Goal: Task Accomplishment & Management: Complete application form

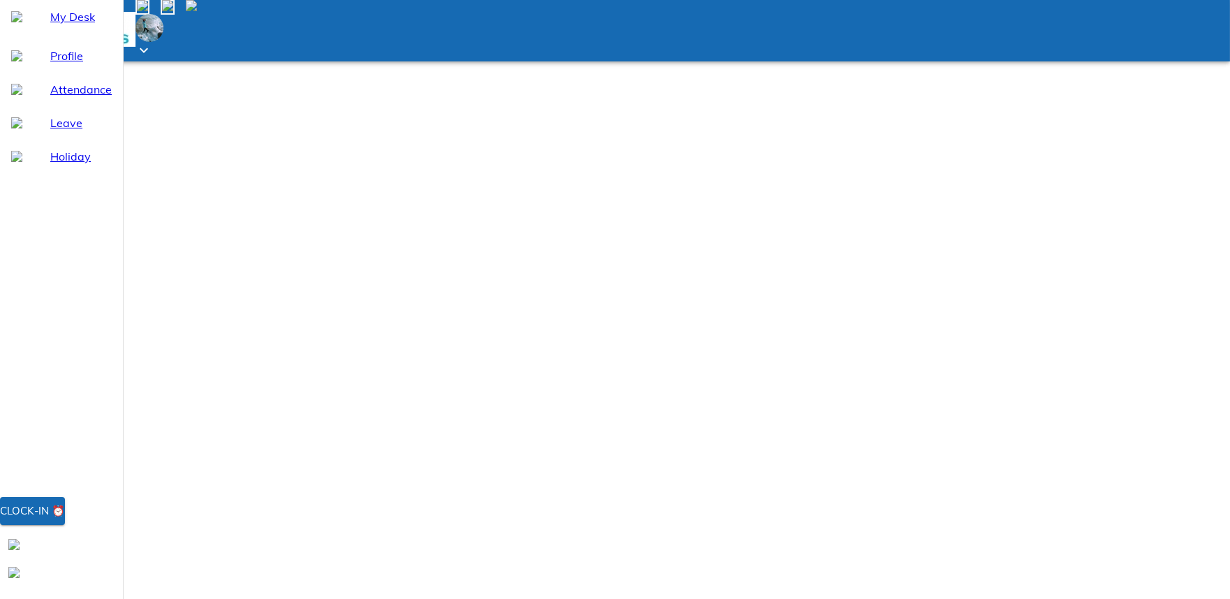
click at [53, 98] on span "Attendance" at bounding box center [80, 89] width 61 height 17
select select "8"
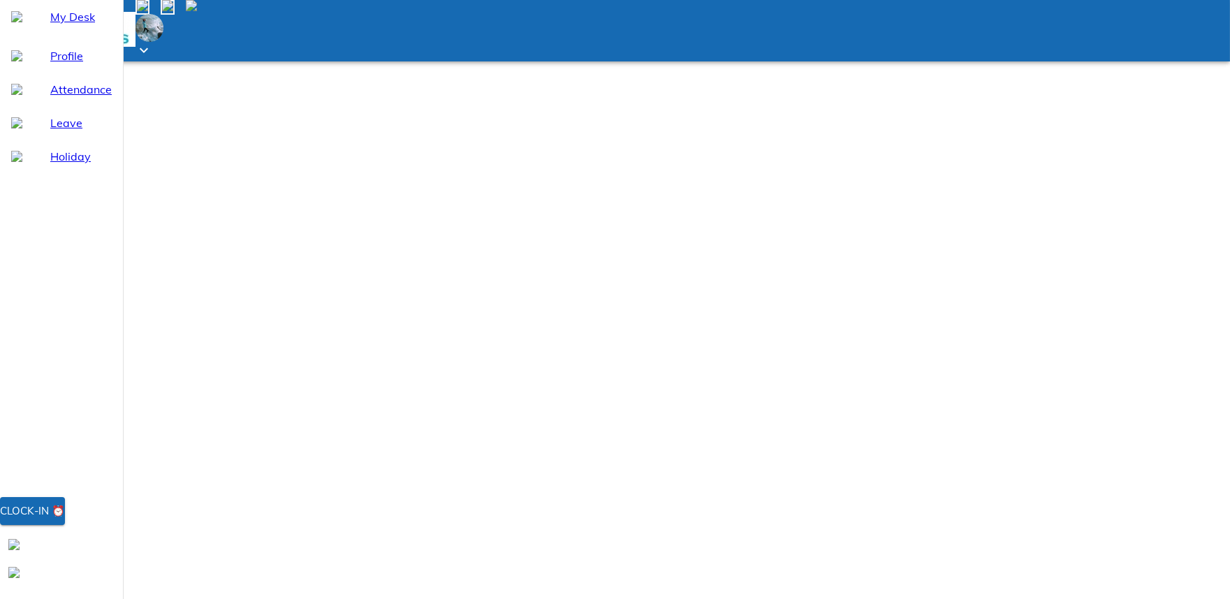
type input "[DATE]"
type input "1"
type input "8"
type input "2025"
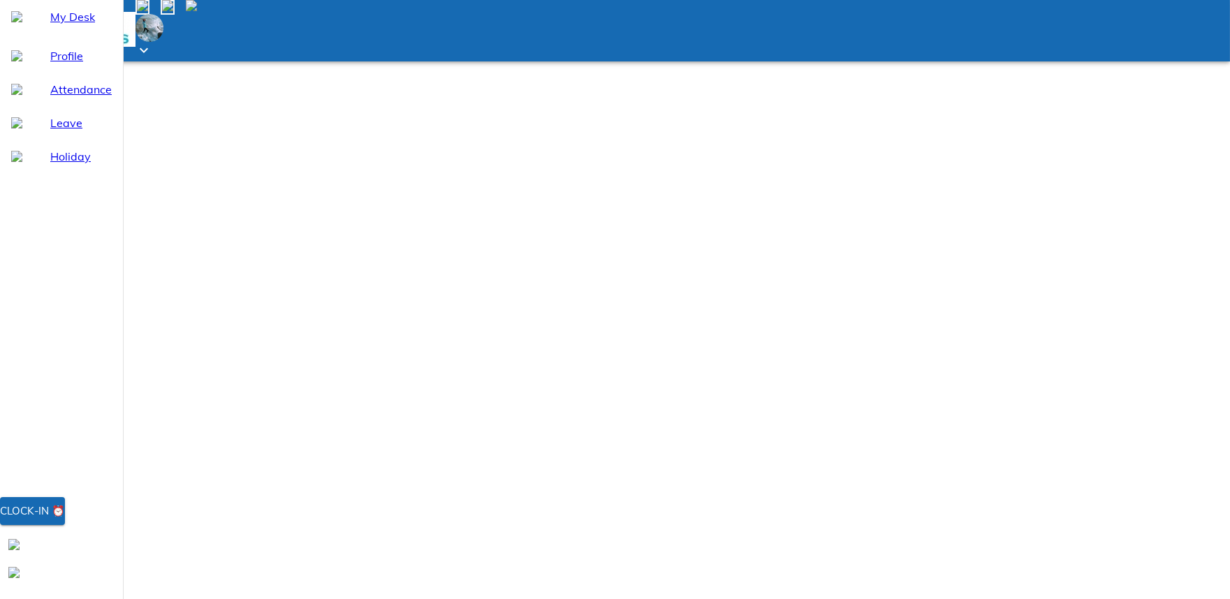
type input "[DATE]"
type input "1"
type input "8"
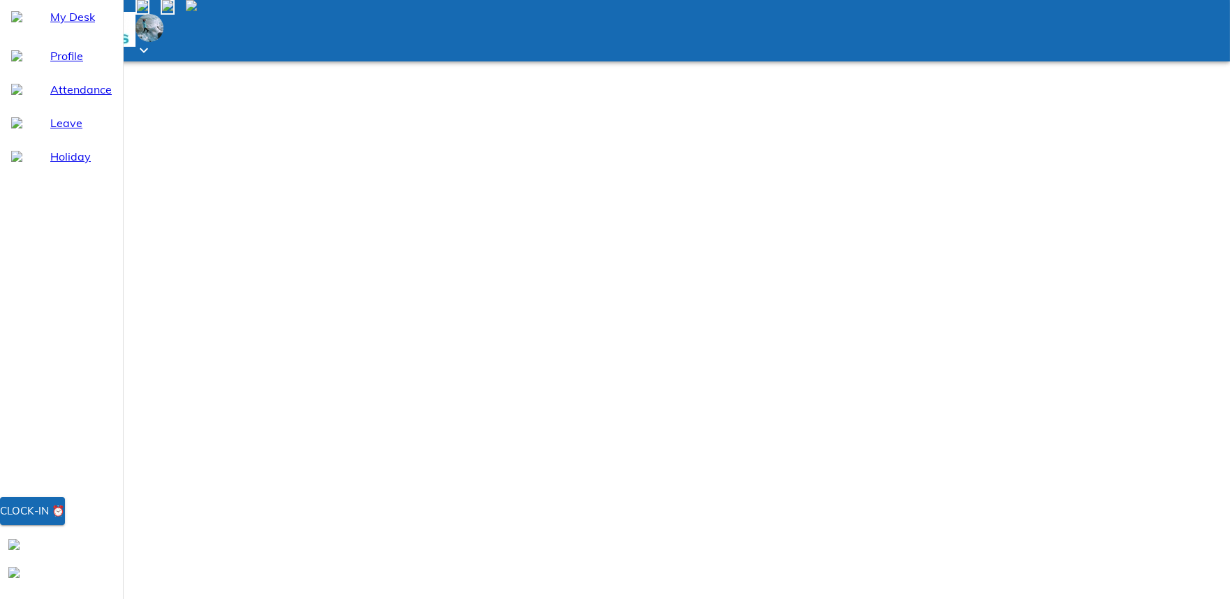
type input "2025"
type textarea "x"
type input "19:46"
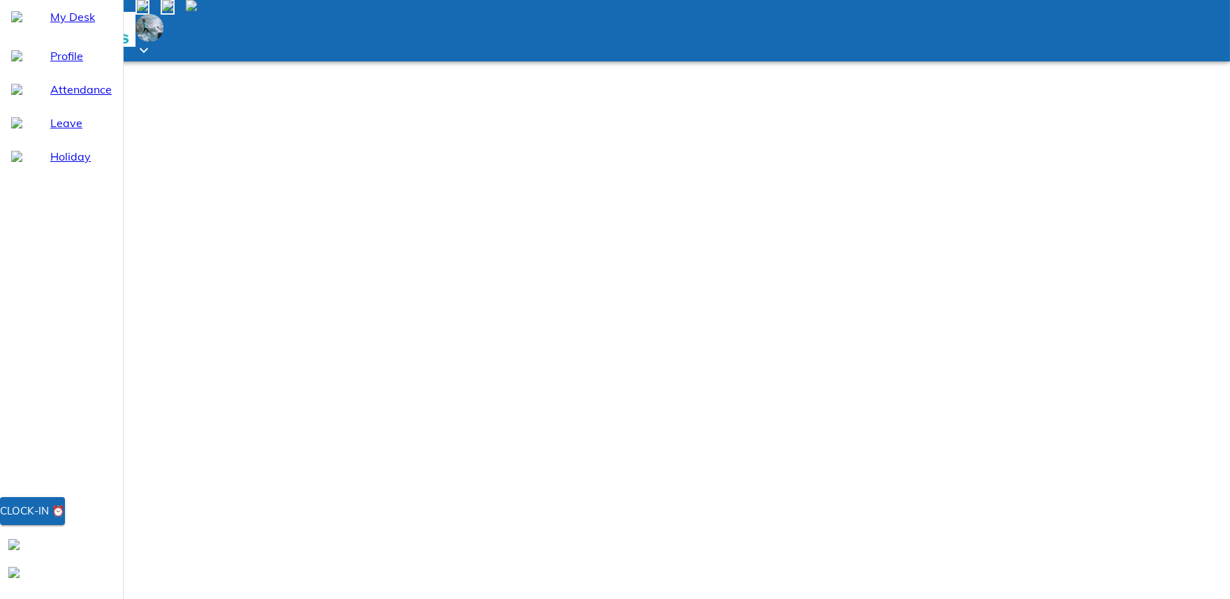
type textarea "x"
type input "18:46"
type textarea "x"
type input "18:50"
type textarea "x"
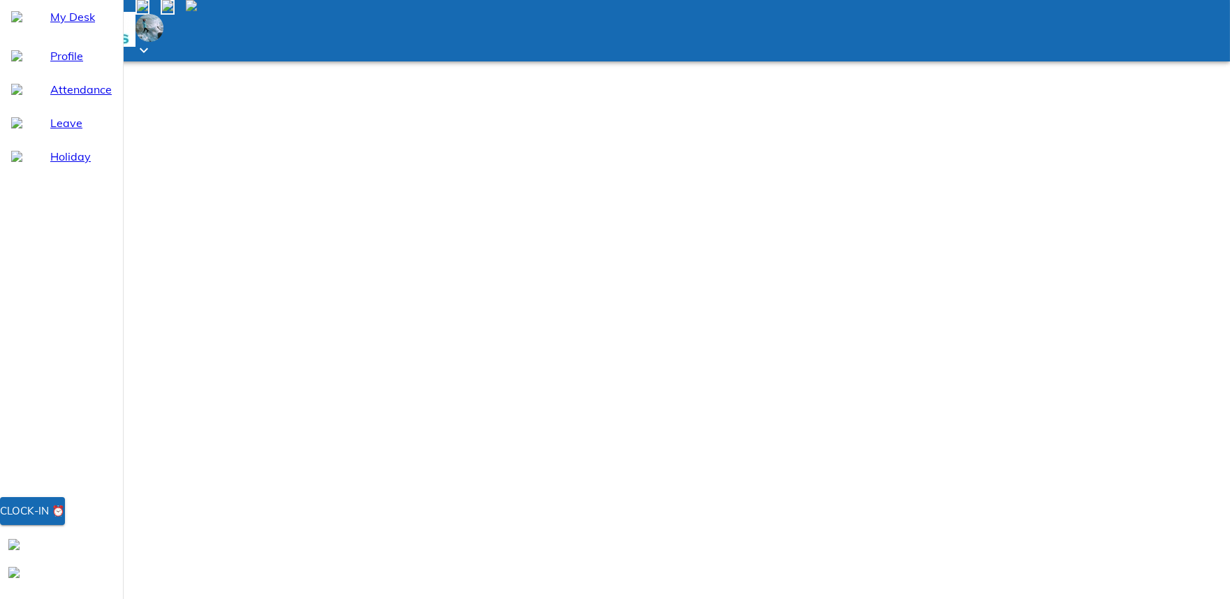
type input "18:50"
type textarea "x"
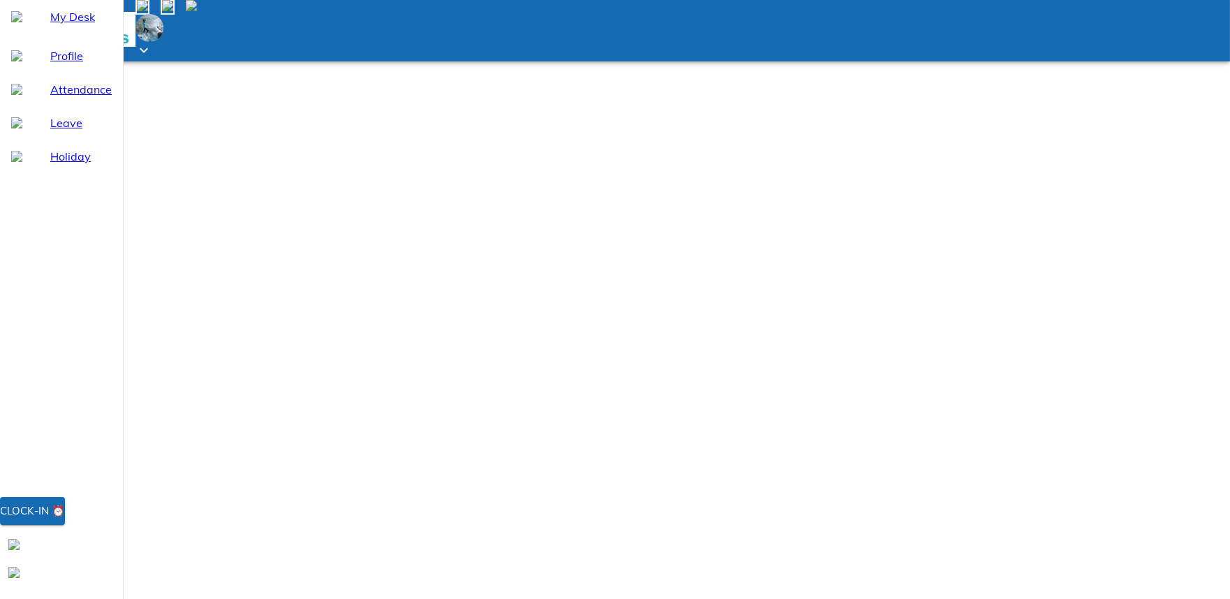
type textarea "N"
type textarea "x"
type textarea "Ne"
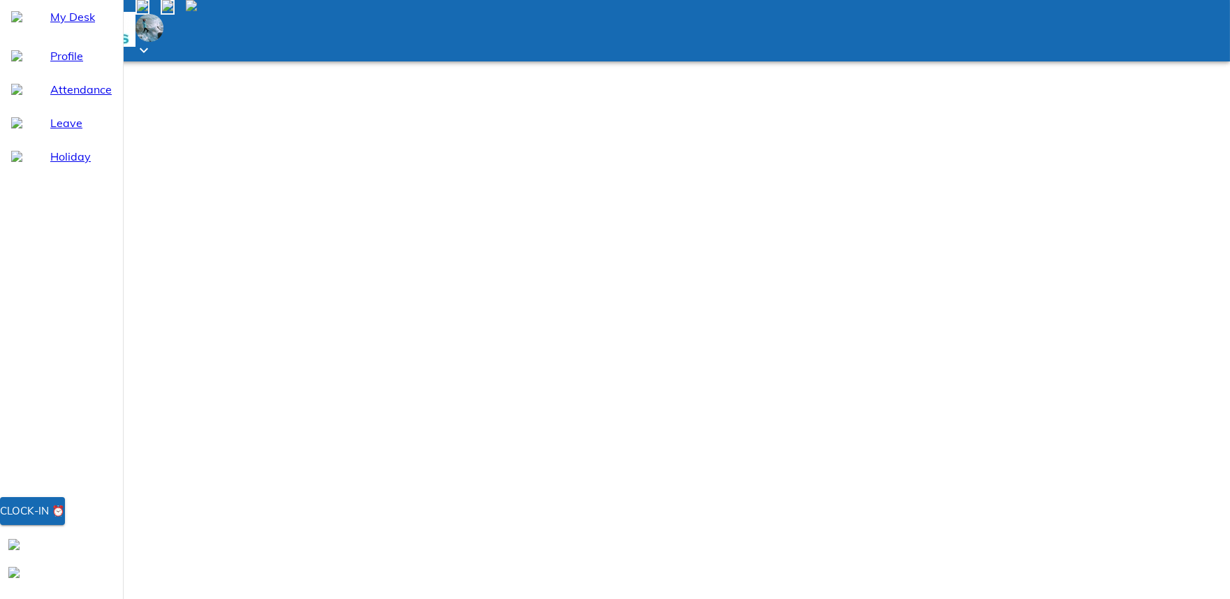
type textarea "x"
type textarea "Net"
type textarea "x"
type textarea "Netw"
type textarea "x"
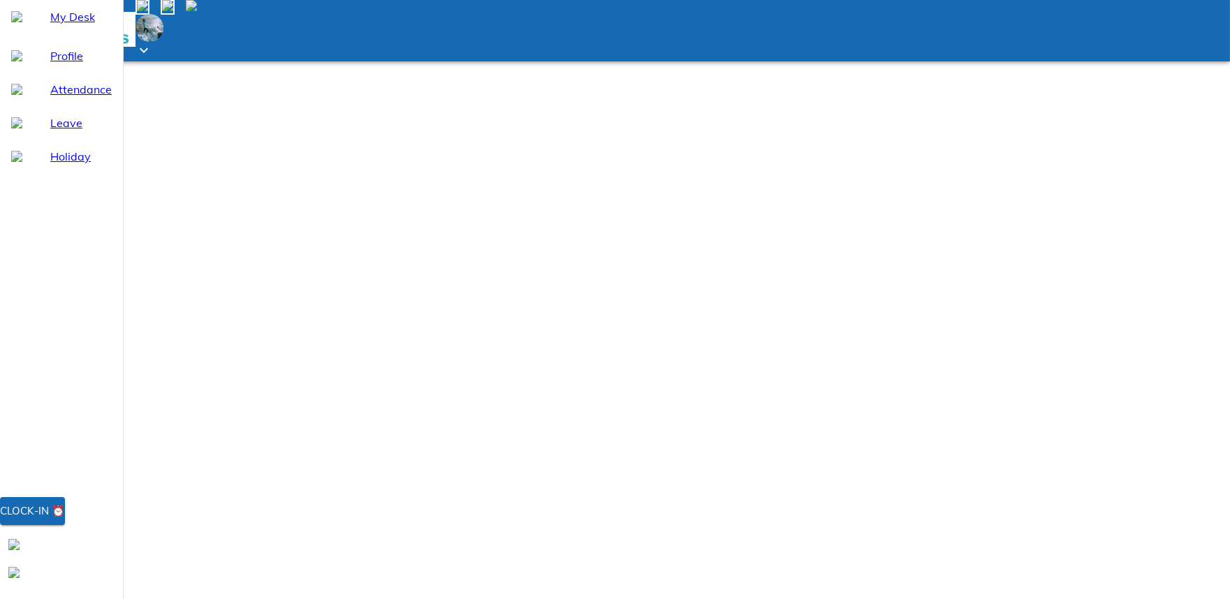
type textarea "Netwo"
type textarea "x"
type textarea "Networ"
type textarea "x"
type textarea "Network"
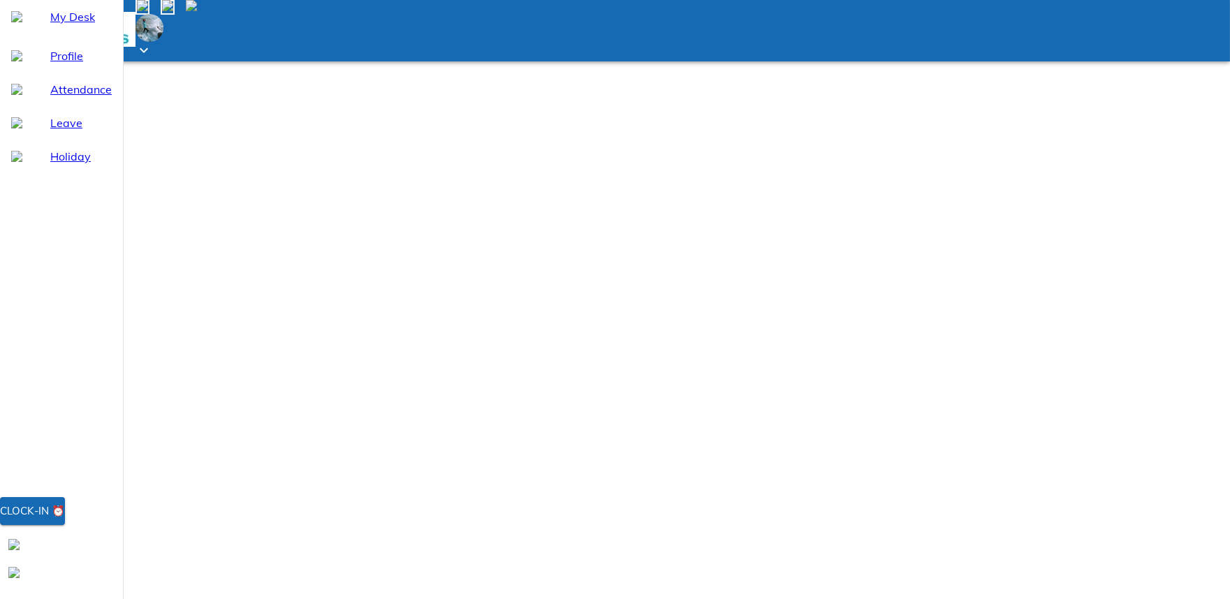
type textarea "x"
type textarea "Network"
type textarea "x"
type textarea "Network i"
type textarea "x"
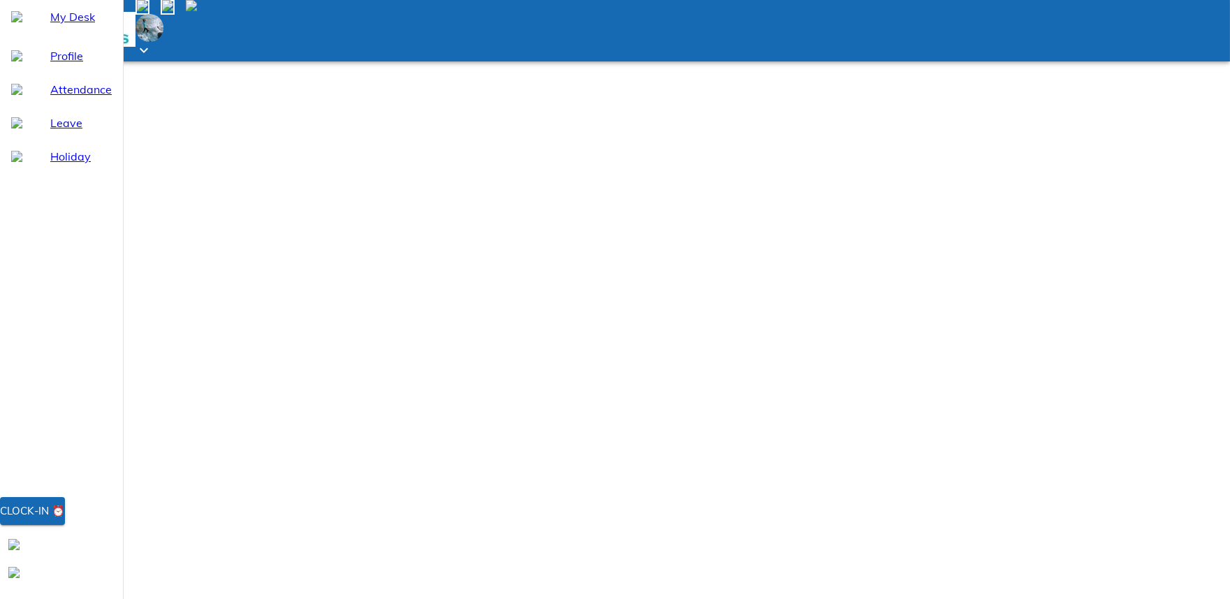
type textarea "Network is"
type textarea "x"
type textarea "Network iss"
type textarea "x"
type textarea "Network issu"
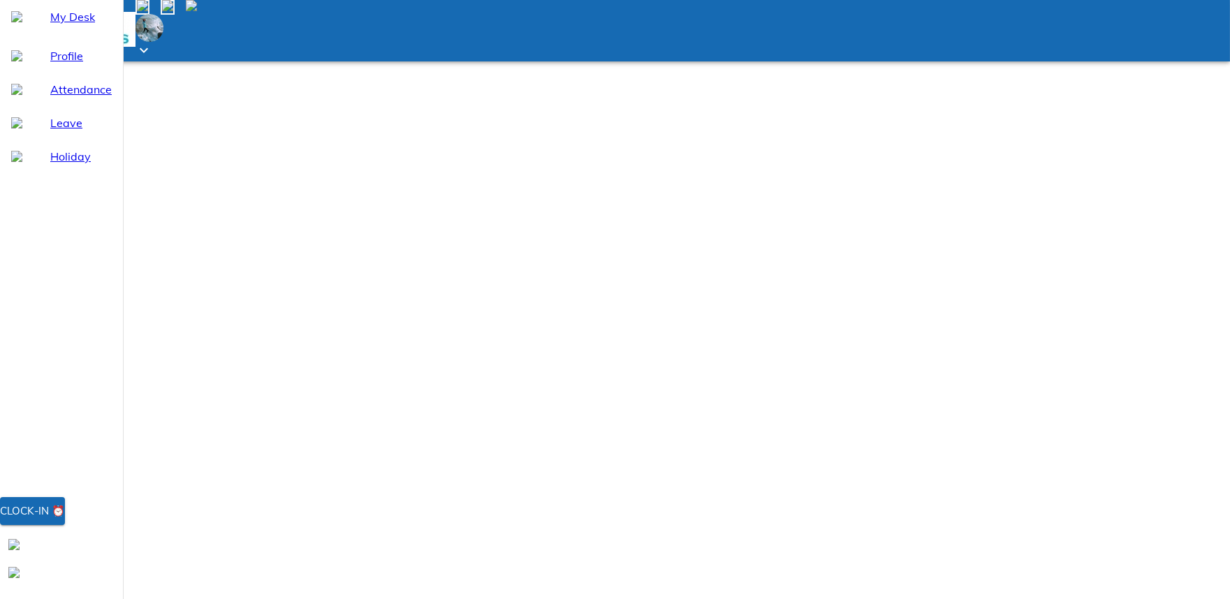
type textarea "x"
type textarea "Network issue"
type textarea "x"
type textarea "Network issue"
type textarea "x"
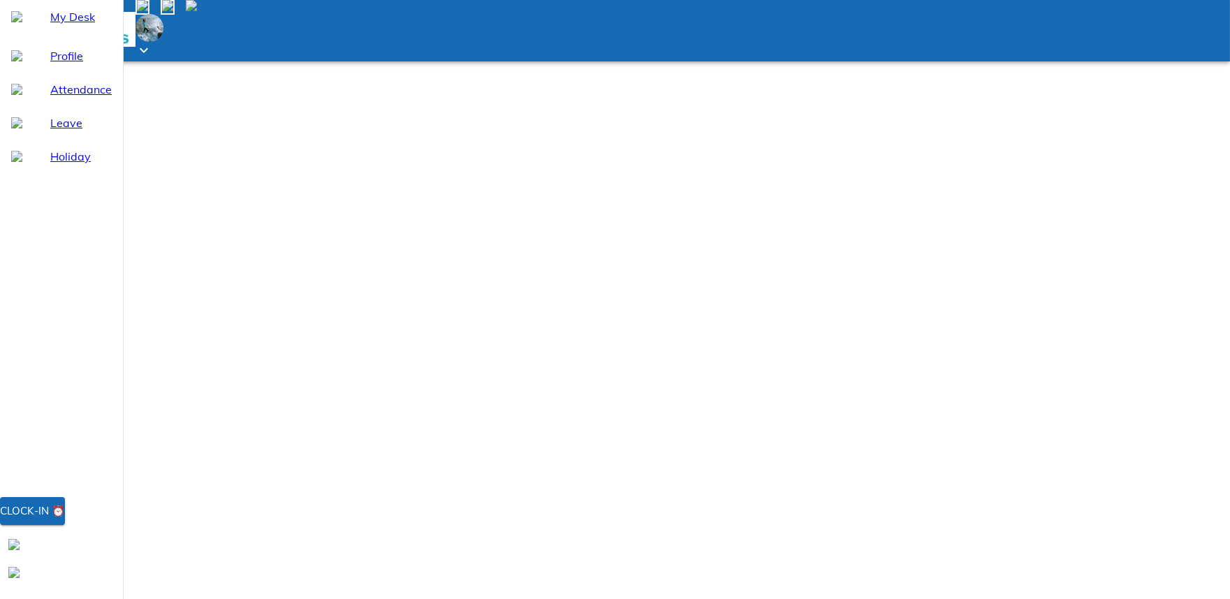
type input "[DATE]"
type input "4"
type input "8"
type input "2025"
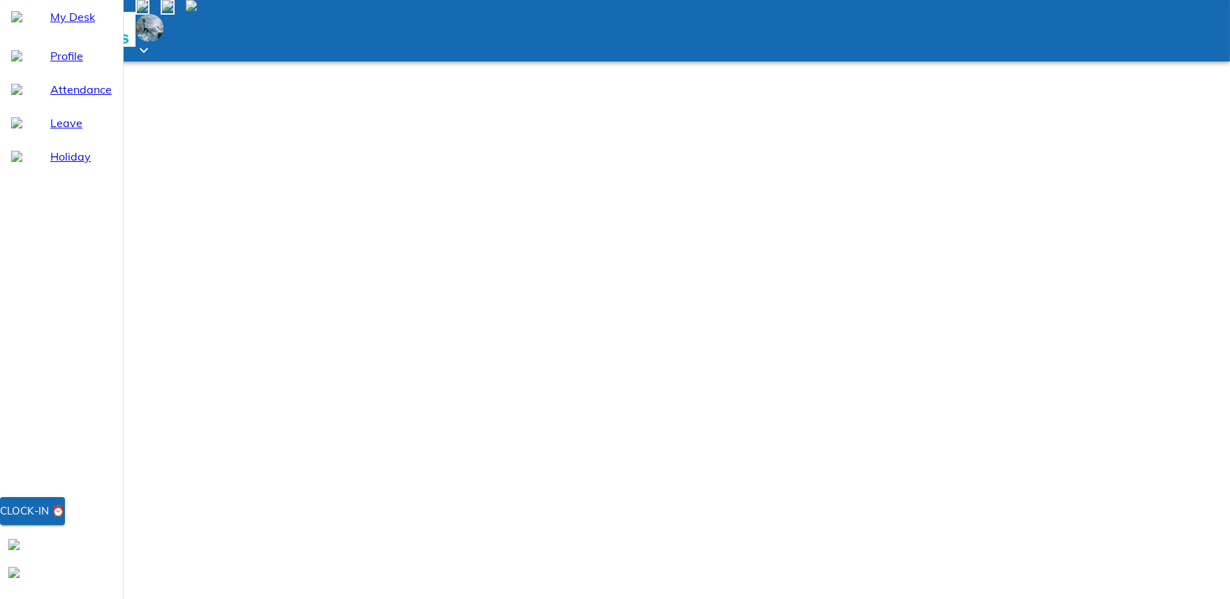
type textarea "x"
type textarea "N"
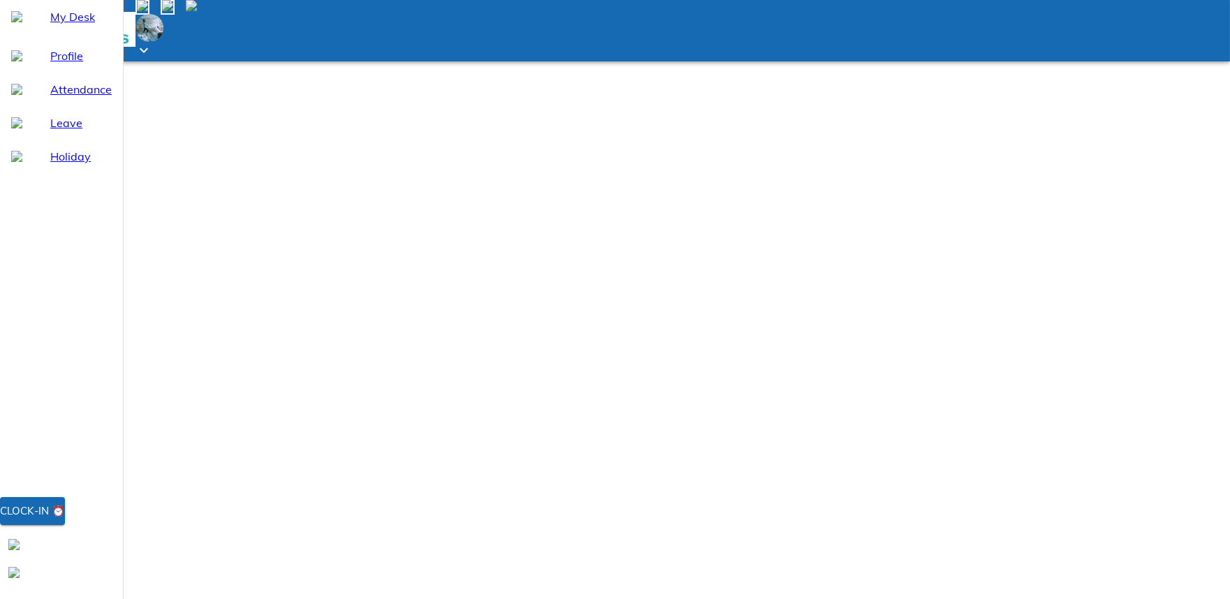
type textarea "x"
type textarea "Ne"
type textarea "x"
type textarea "Net"
type textarea "x"
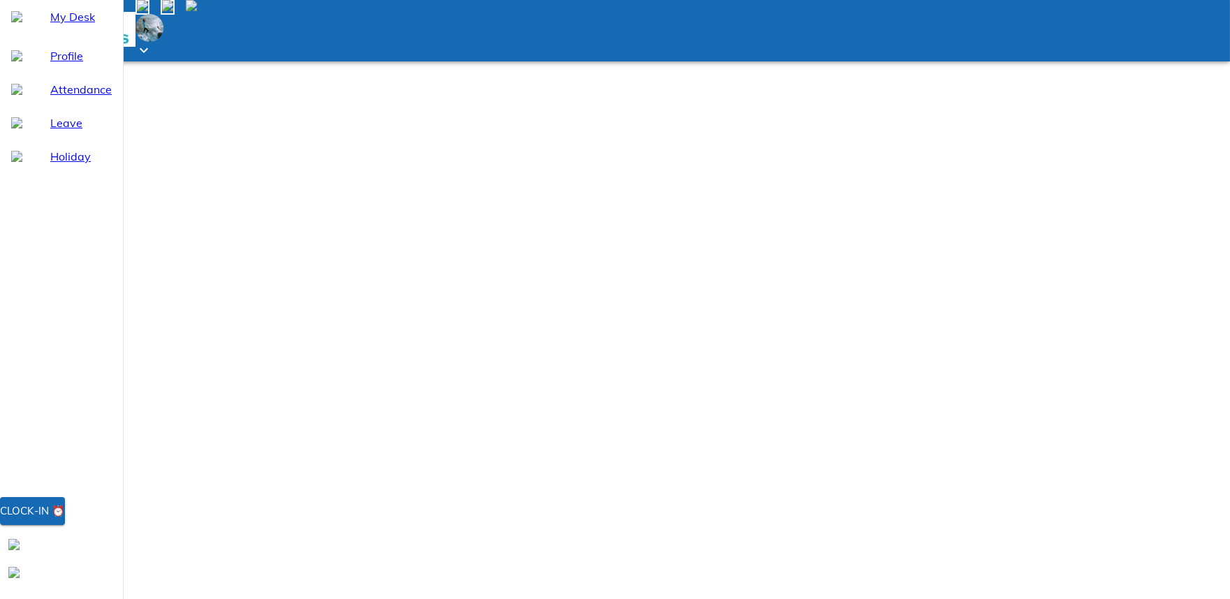
type textarea "Netw"
type textarea "x"
type textarea "Netwo"
type textarea "x"
type textarea "Networ"
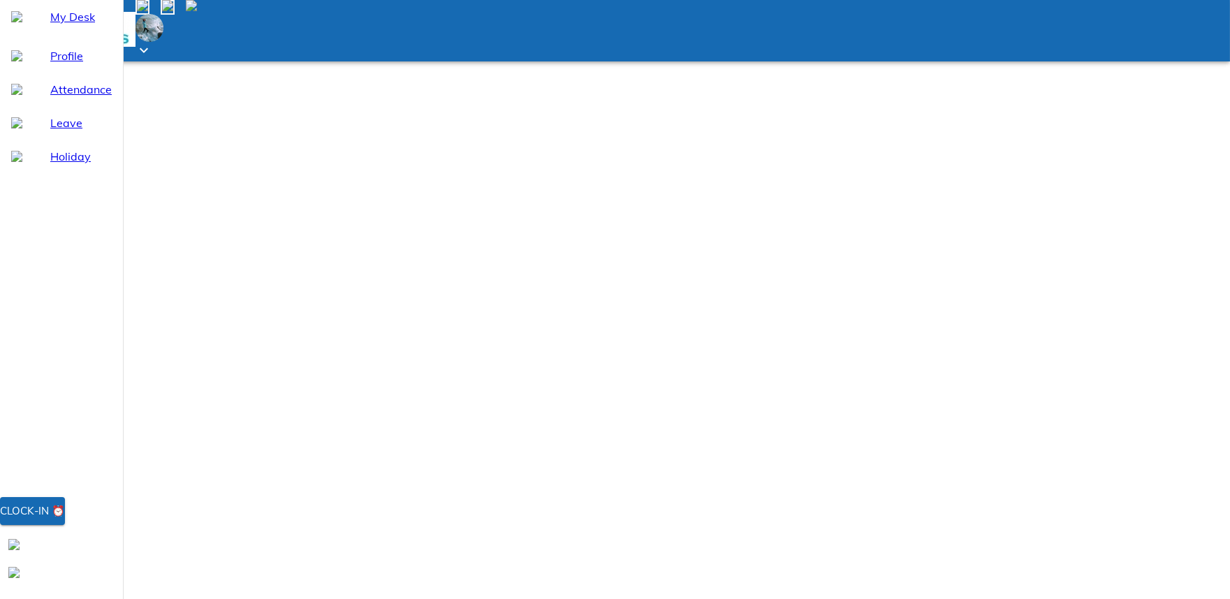
type textarea "x"
type textarea "Network"
type textarea "x"
type textarea "Network"
type textarea "x"
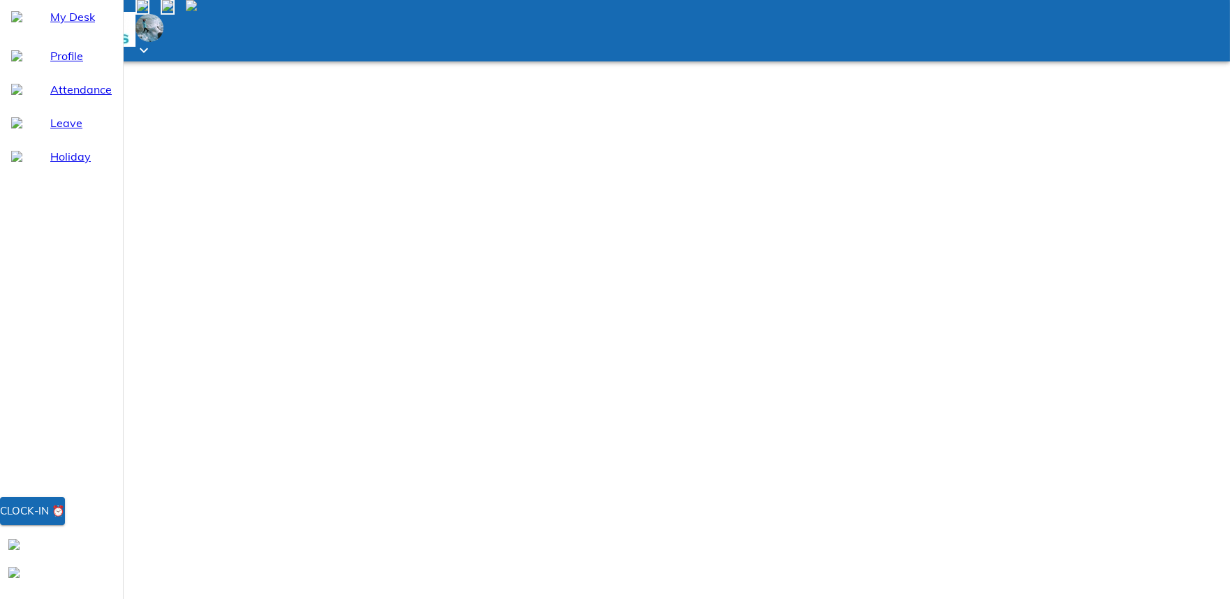
type textarea "Network i"
type textarea "x"
type textarea "Network is"
type textarea "x"
type textarea "Network iss"
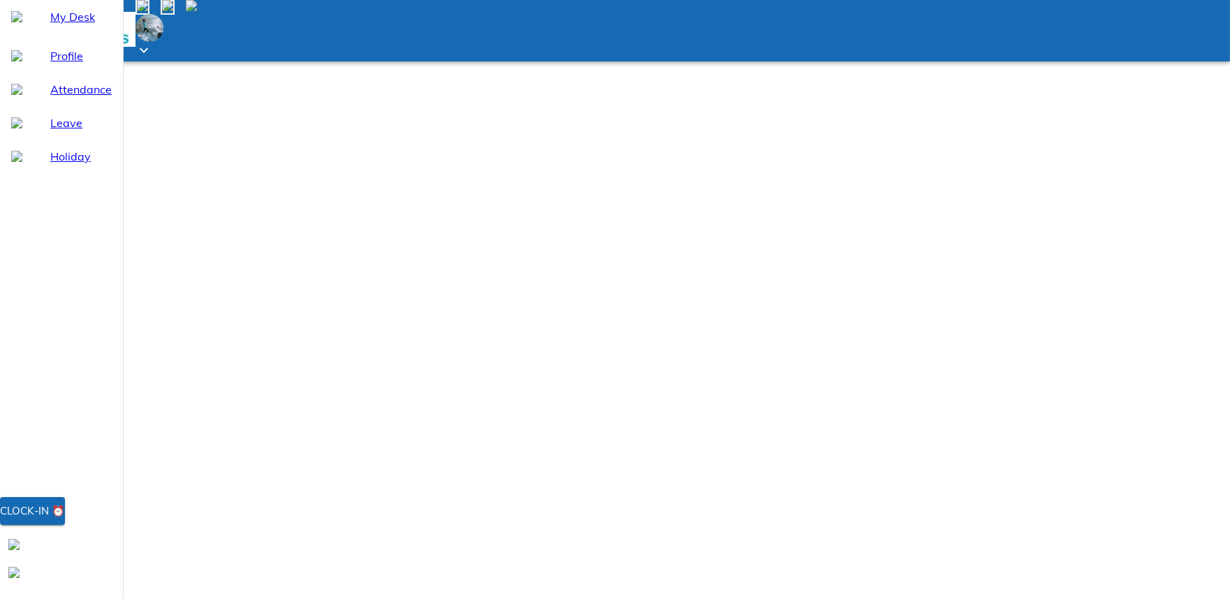
type textarea "x"
type textarea "Network issu"
type textarea "x"
type textarea "Network issue"
type textarea "x"
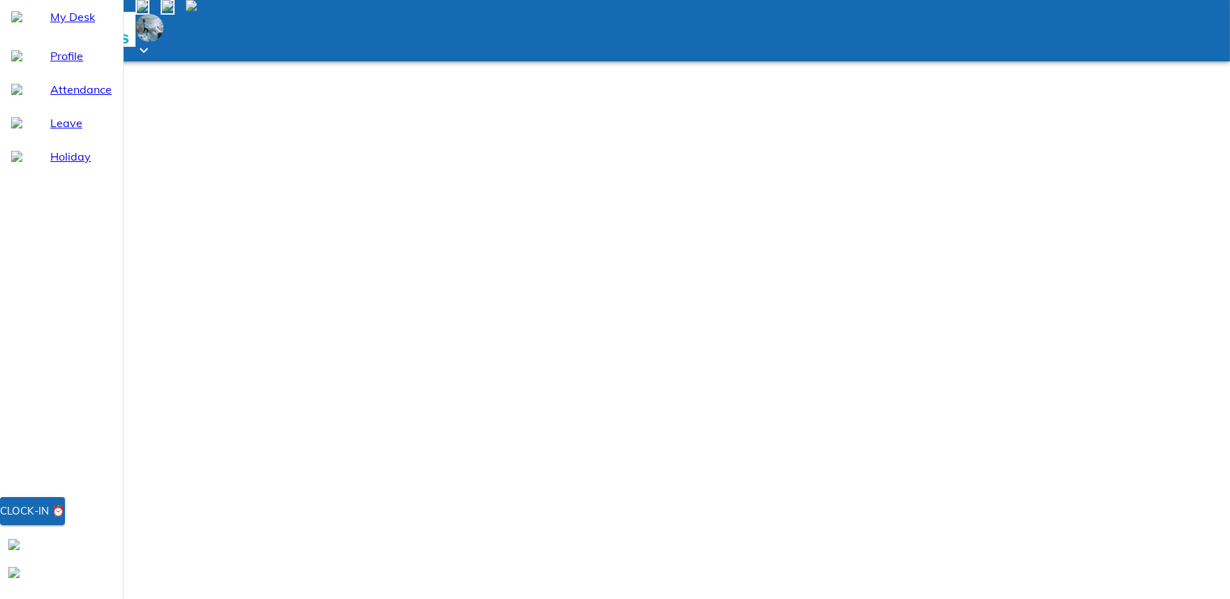
type textarea "Network issue"
type textarea "x"
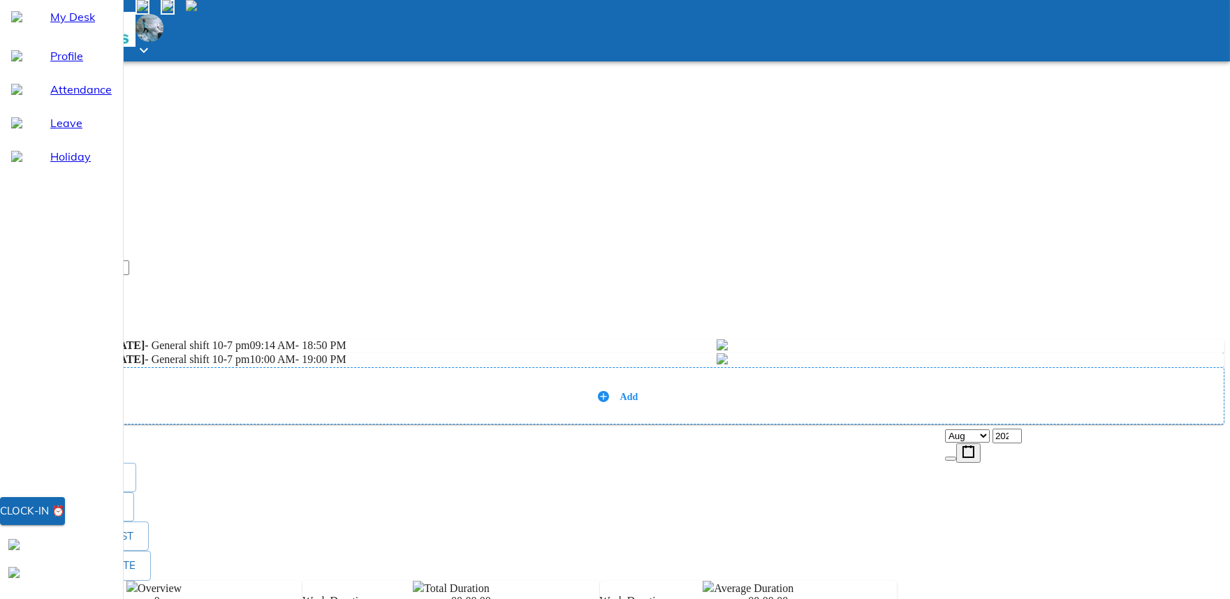
scroll to position [563, 0]
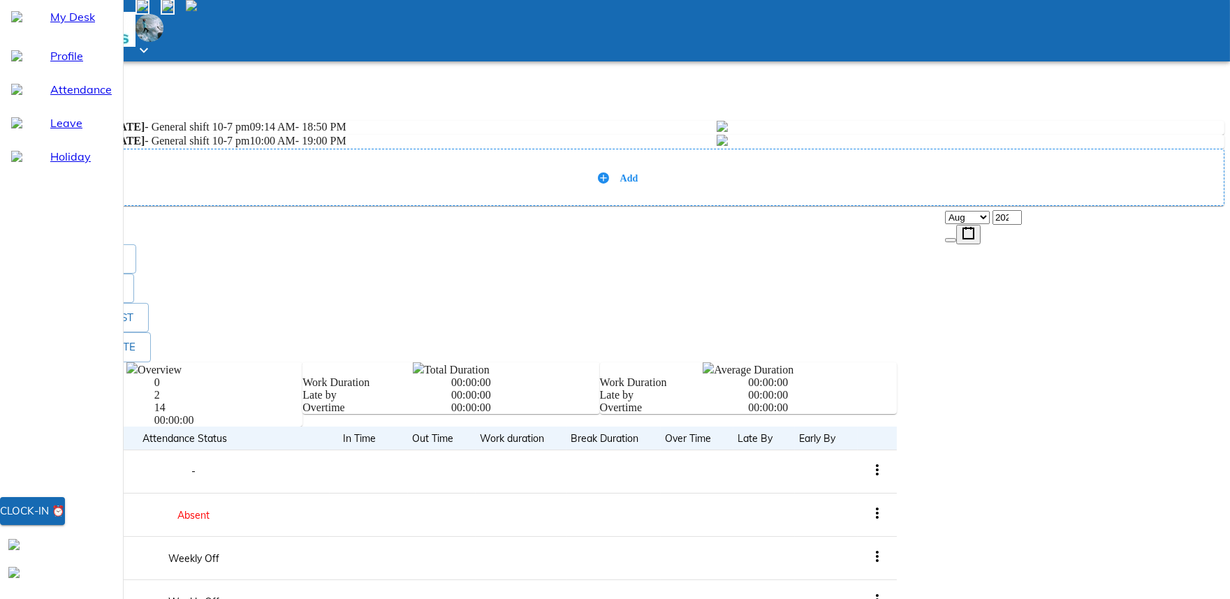
click at [1050, 206] on div "Add" at bounding box center [615, 177] width 1219 height 57
click at [1043, 184] on div "Add" at bounding box center [614, 177] width 1195 height 14
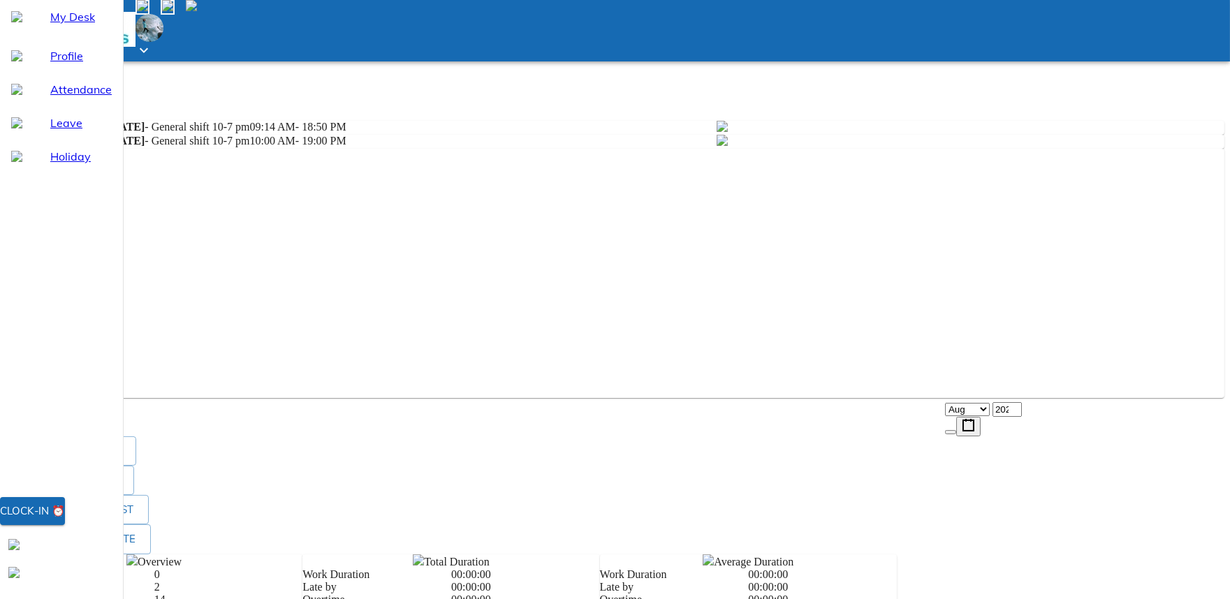
click at [976, 364] on div "/ /" at bounding box center [615, 371] width 1219 height 15
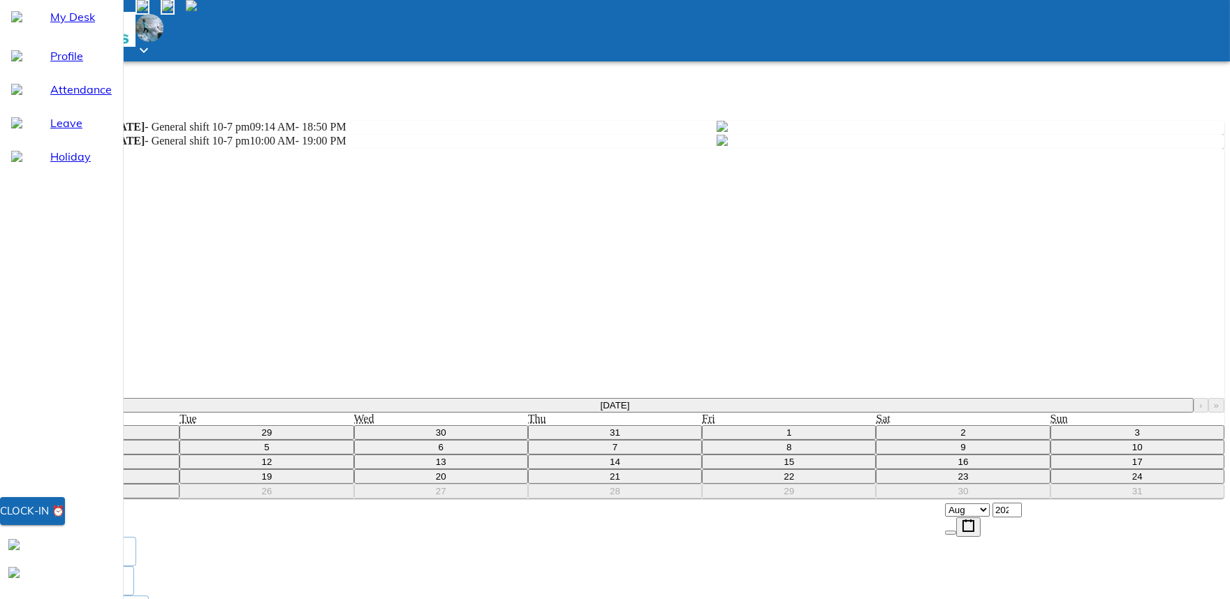
click at [353, 440] on button "5" at bounding box center [266, 447] width 174 height 15
type input "[DATE]"
type input "5"
type input "8"
type input "2025"
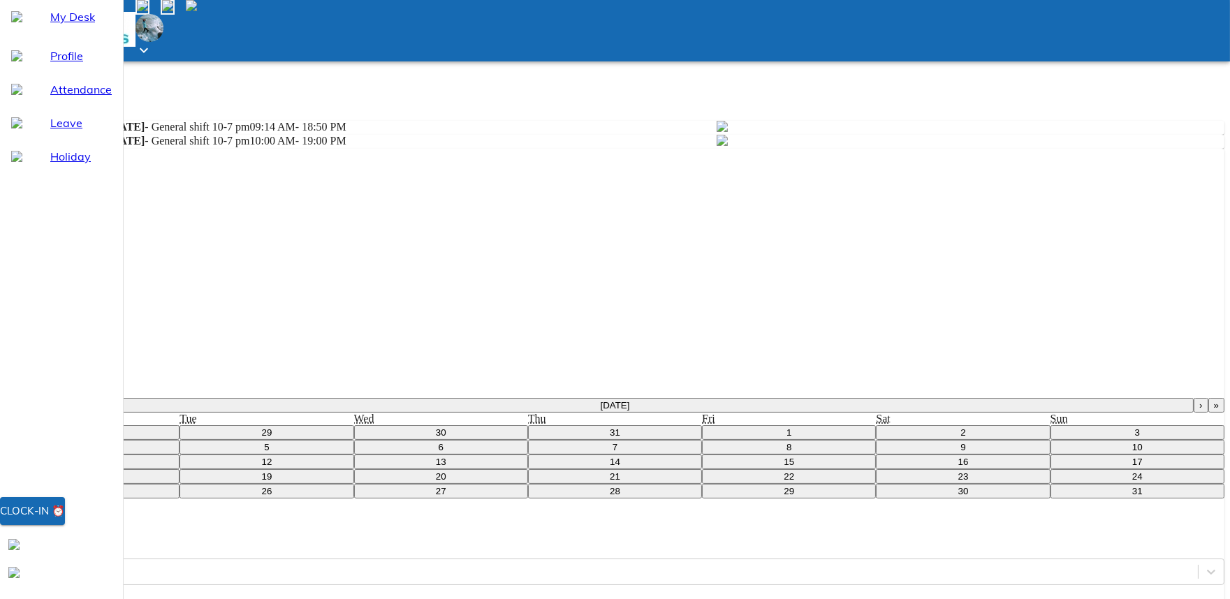
scroll to position [284, 0]
type textarea "x"
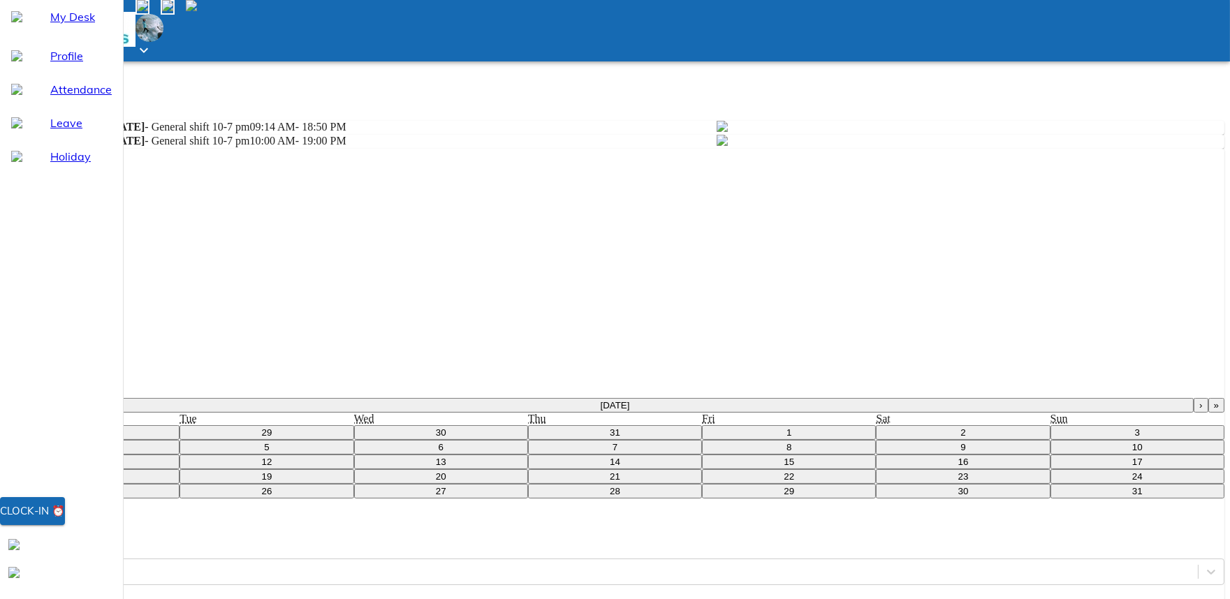
type textarea "N"
type textarea "x"
type textarea "Ne"
type textarea "x"
type textarea "Net"
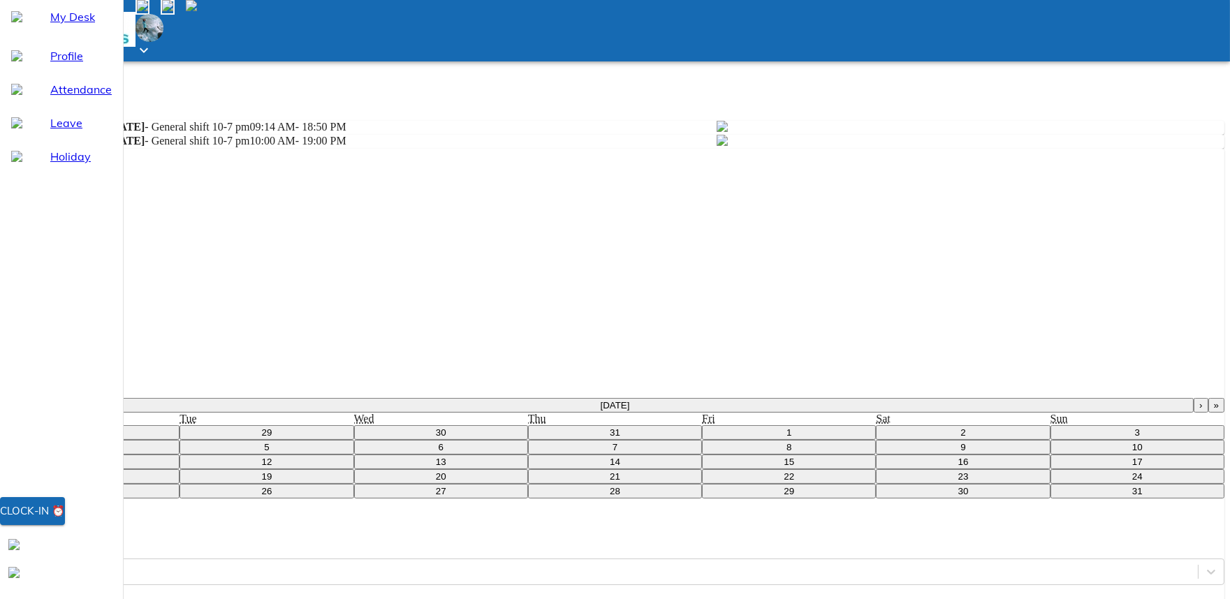
type textarea "x"
type textarea "Netw"
type textarea "x"
type textarea "Netwo"
type textarea "x"
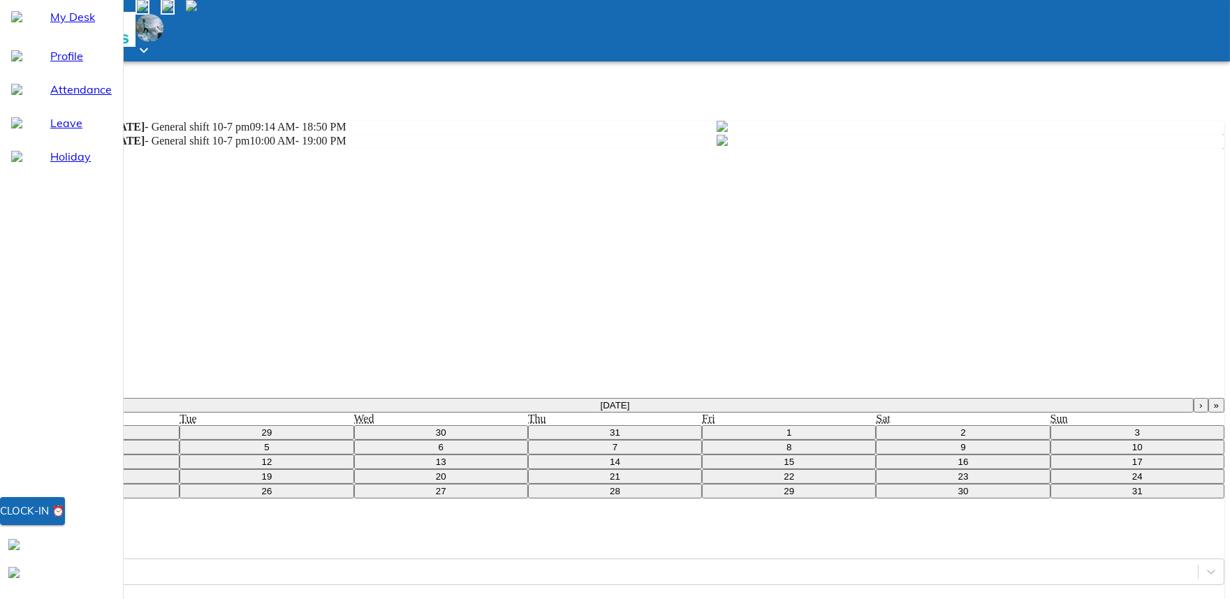
type textarea "Networ"
type textarea "x"
type textarea "Network"
type textarea "x"
type textarea "Network"
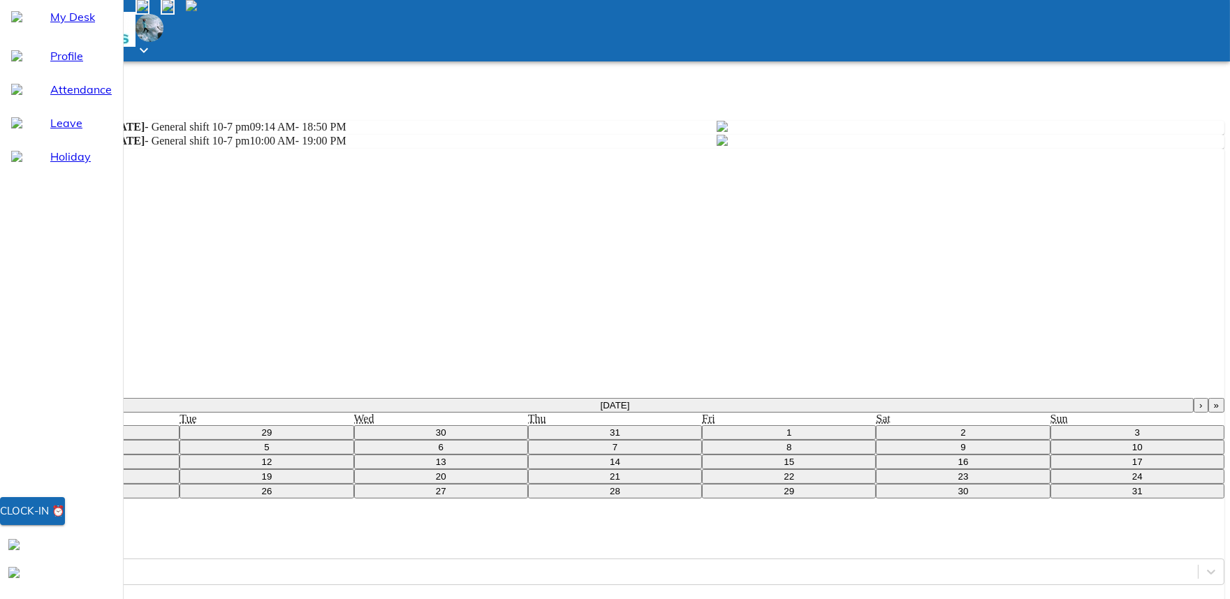
type textarea "x"
type textarea "Network i"
type textarea "x"
type textarea "Network is"
type textarea "x"
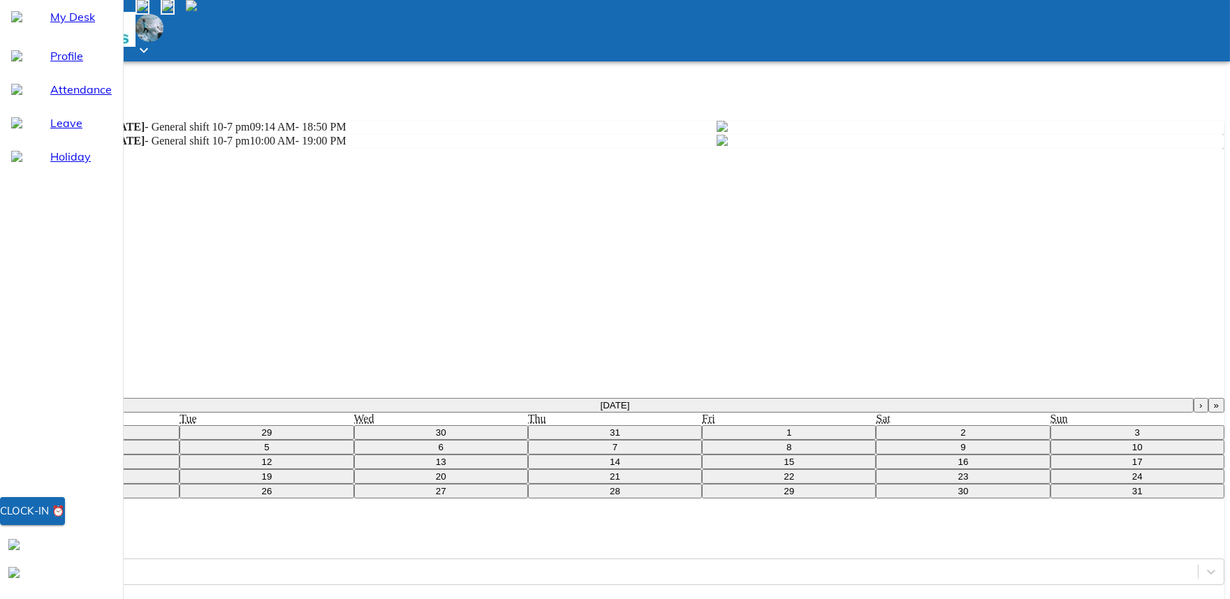
type textarea "Network iss"
type textarea "x"
type textarea "Network issu"
type textarea "x"
type textarea "Network issue"
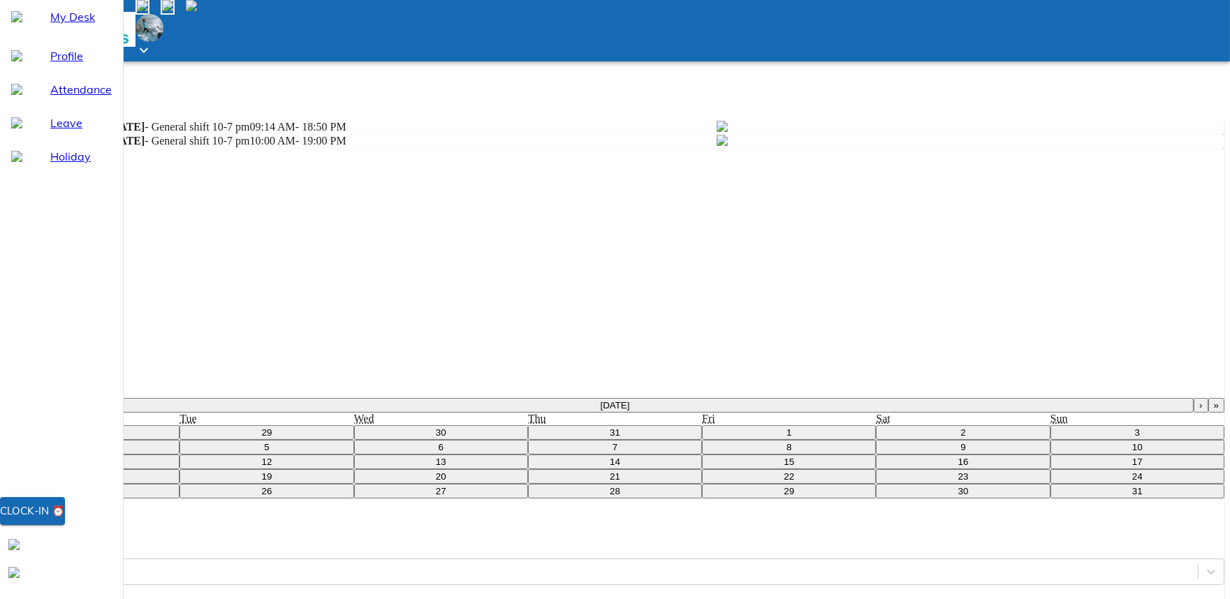
type textarea "x"
type textarea "Network issue"
type textarea "x"
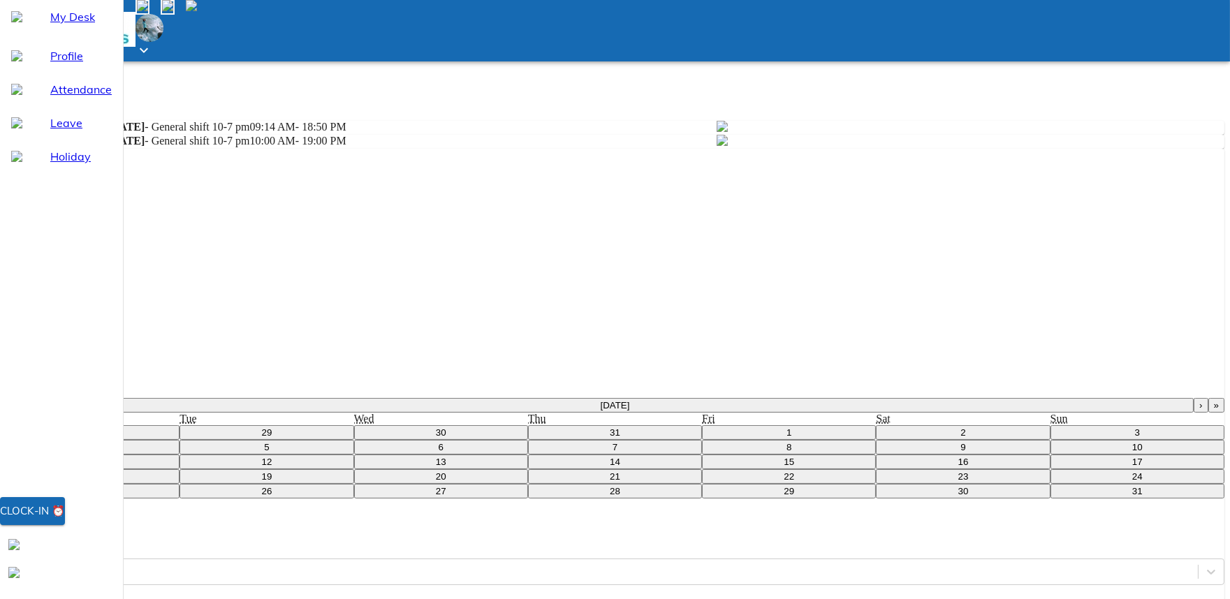
type input "09:00"
type textarea "x"
type input "09:30"
type textarea "x"
type input "09:30"
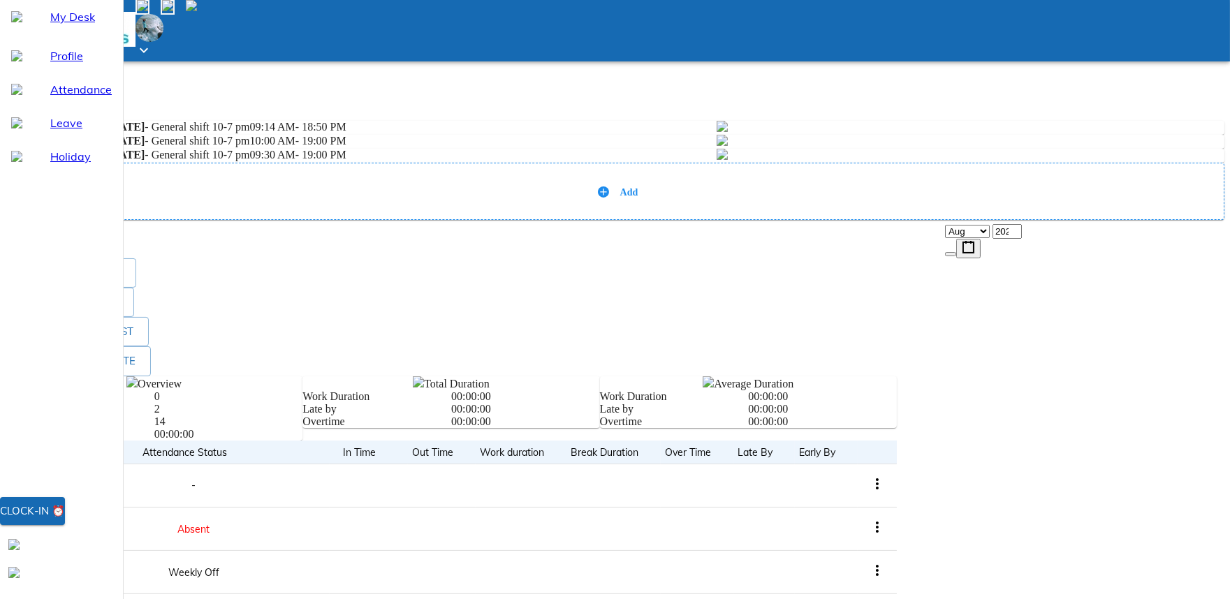
scroll to position [0, 0]
click at [609, 198] on icon at bounding box center [603, 191] width 11 height 11
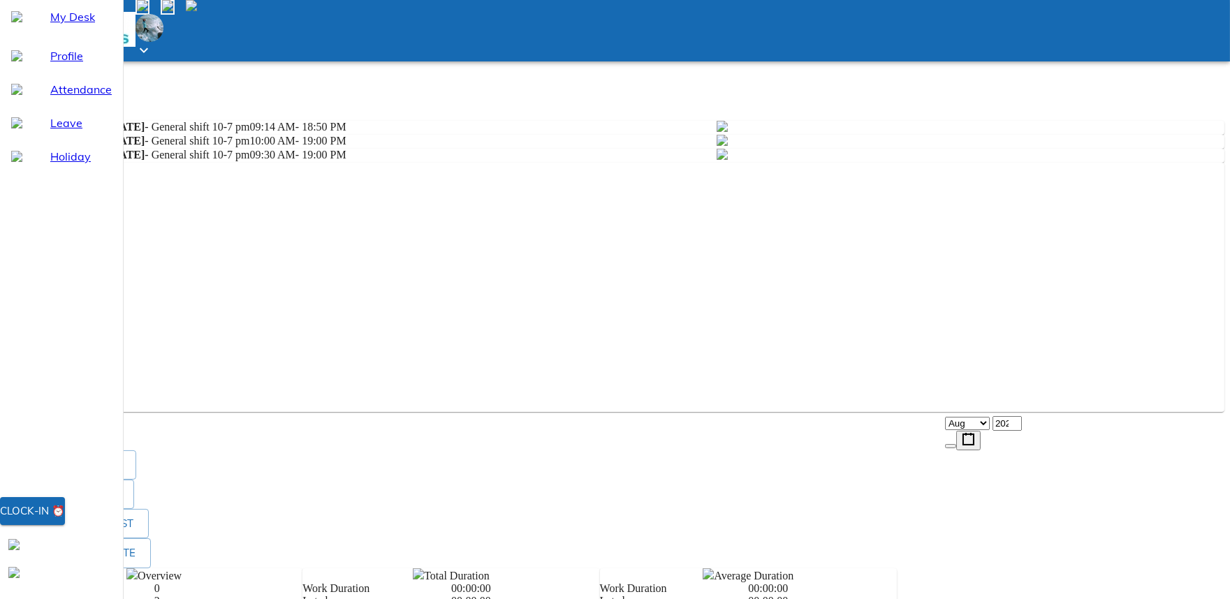
click at [958, 378] on div "/ /" at bounding box center [615, 385] width 1219 height 15
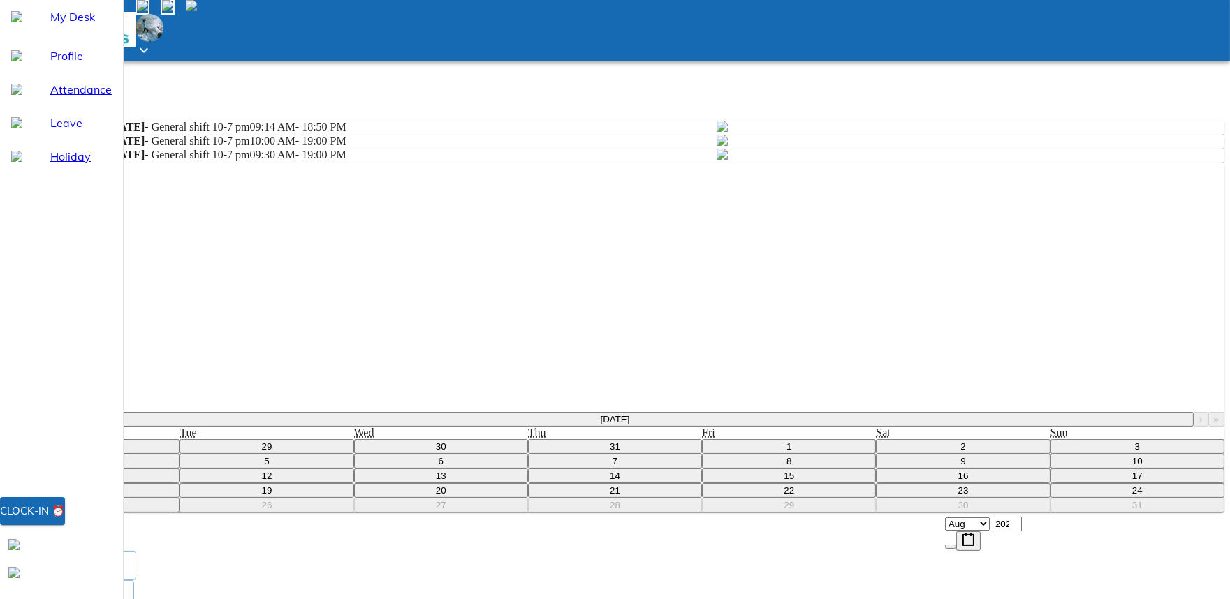
click at [443, 467] on abbr "6" at bounding box center [440, 461] width 5 height 10
type input "[DATE]"
type input "6"
type input "8"
type input "2025"
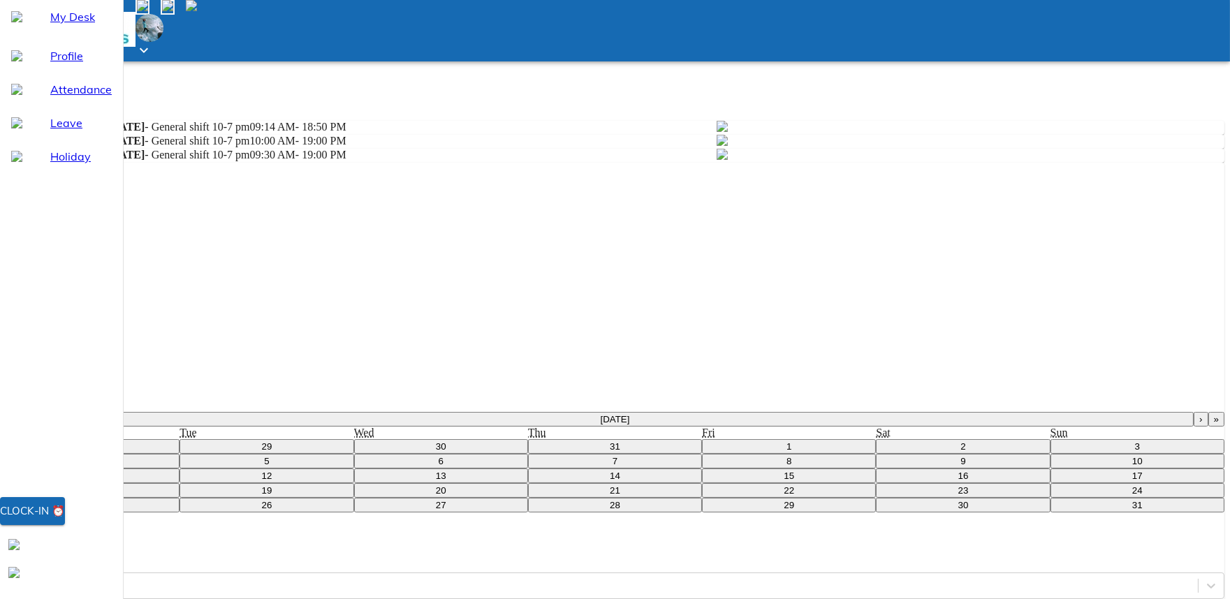
scroll to position [165, 0]
type input "09:00"
type textarea "x"
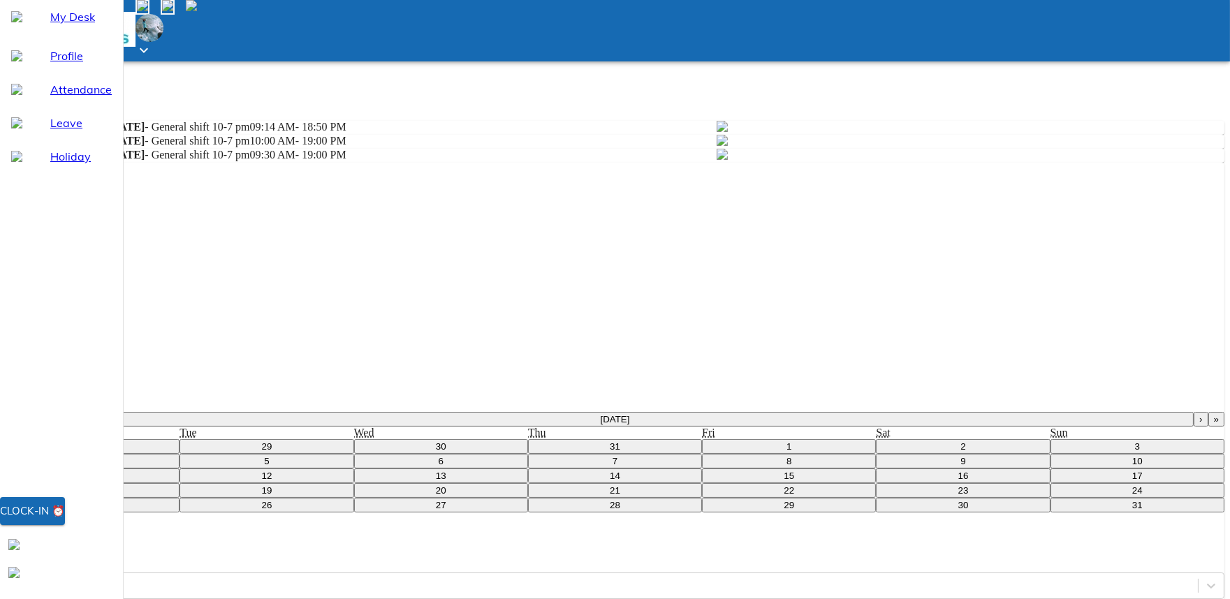
type input "09:14"
type textarea "x"
type input "09:15"
type textarea "x"
type input "09:15"
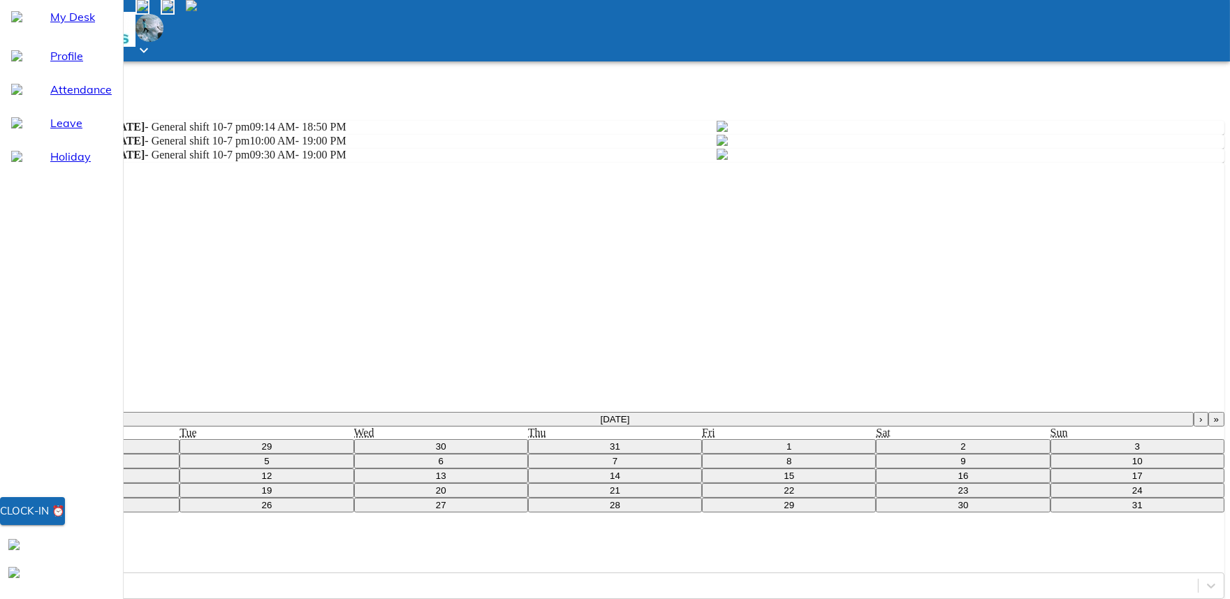
type textarea "x"
type textarea "N"
type textarea "x"
type textarea "Ne"
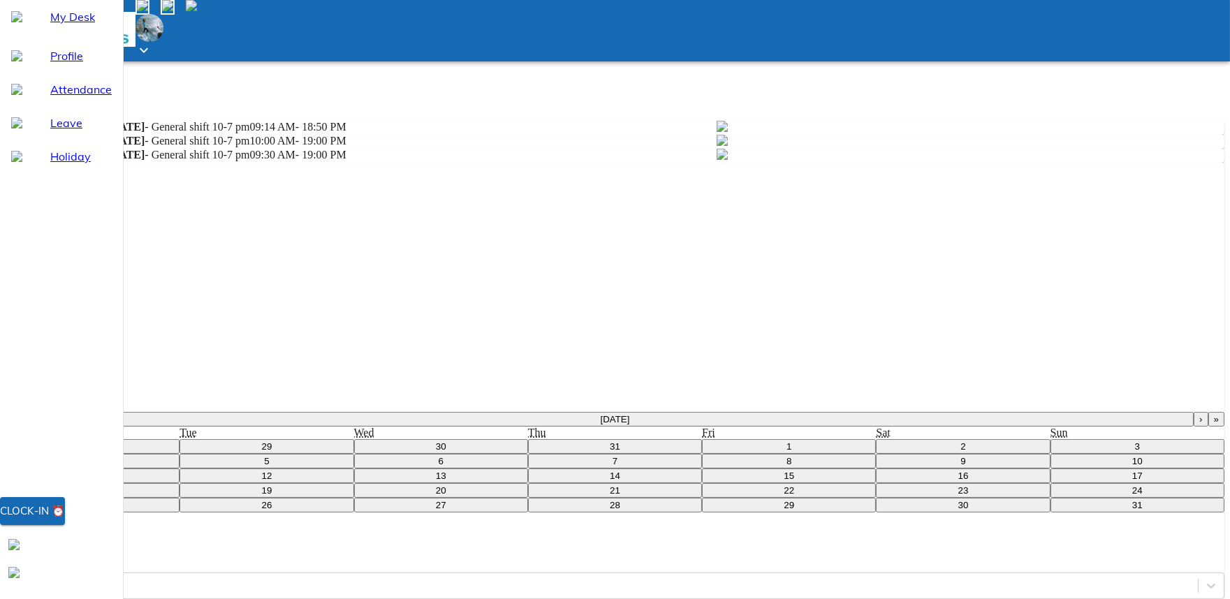
type textarea "x"
type textarea "Net"
type textarea "x"
type textarea "Netw"
type textarea "x"
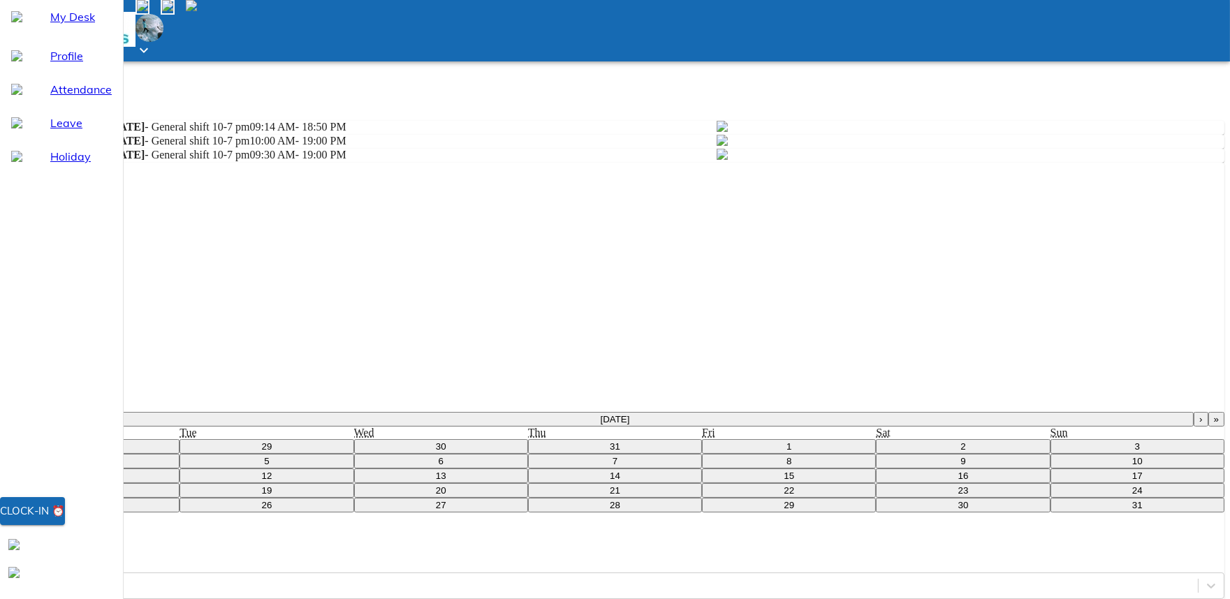
type textarea "Netwo"
type textarea "x"
type textarea "Networ"
type textarea "x"
type textarea "Network"
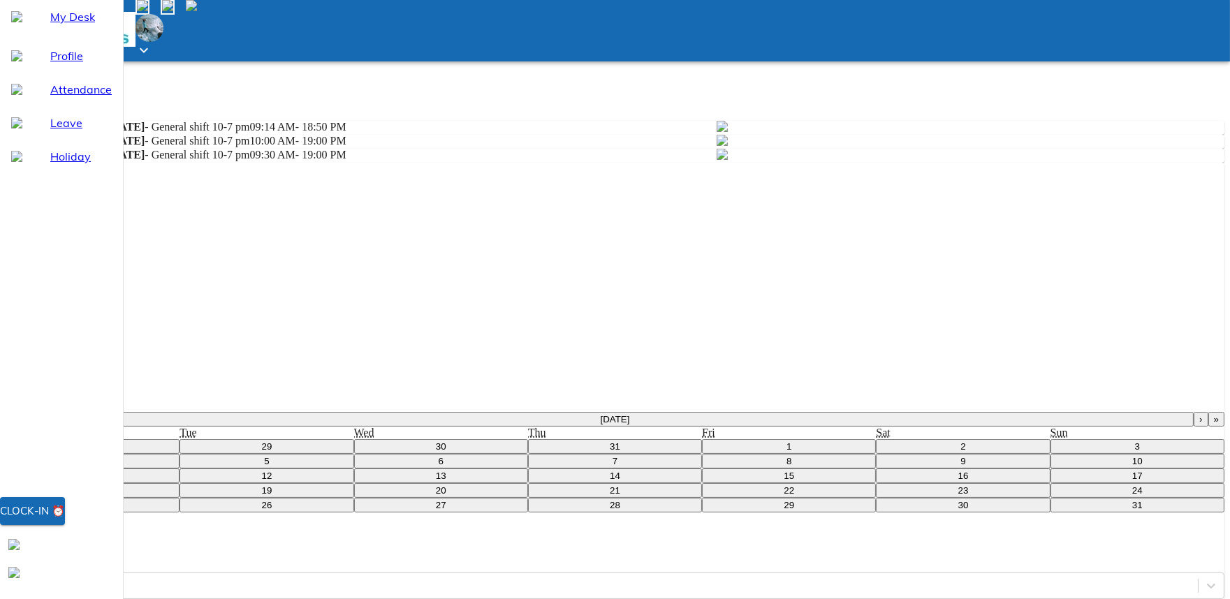
type textarea "x"
type textarea "Network"
type textarea "x"
type textarea "Network i"
type textarea "x"
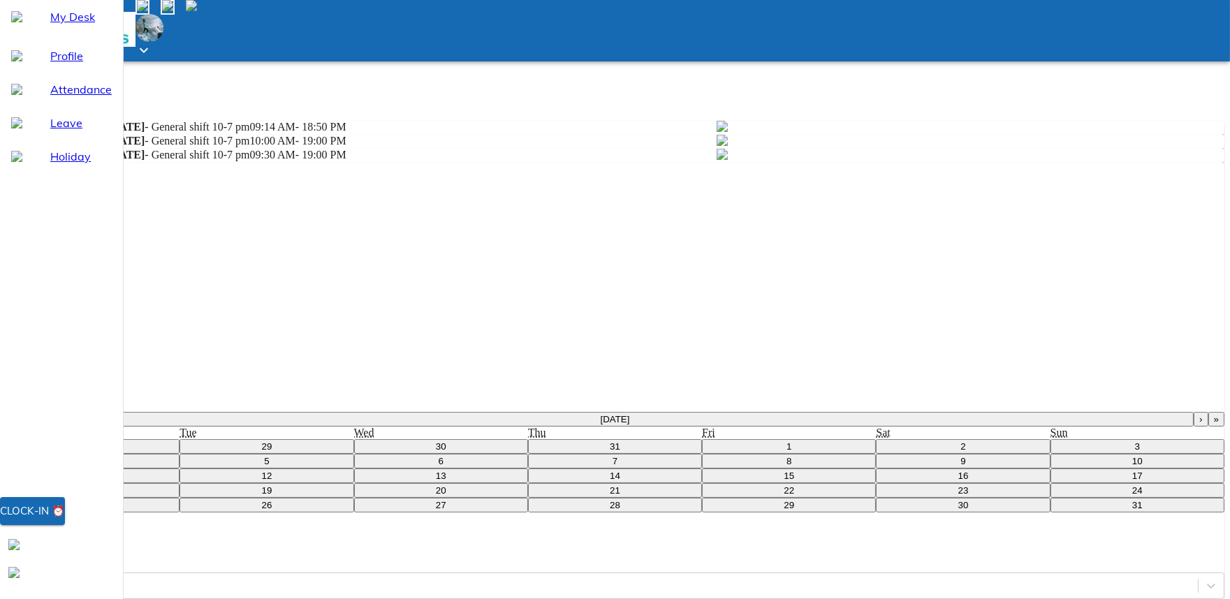
type textarea "Network is"
type textarea "x"
type textarea "Network iss"
type textarea "x"
type textarea "Network issu"
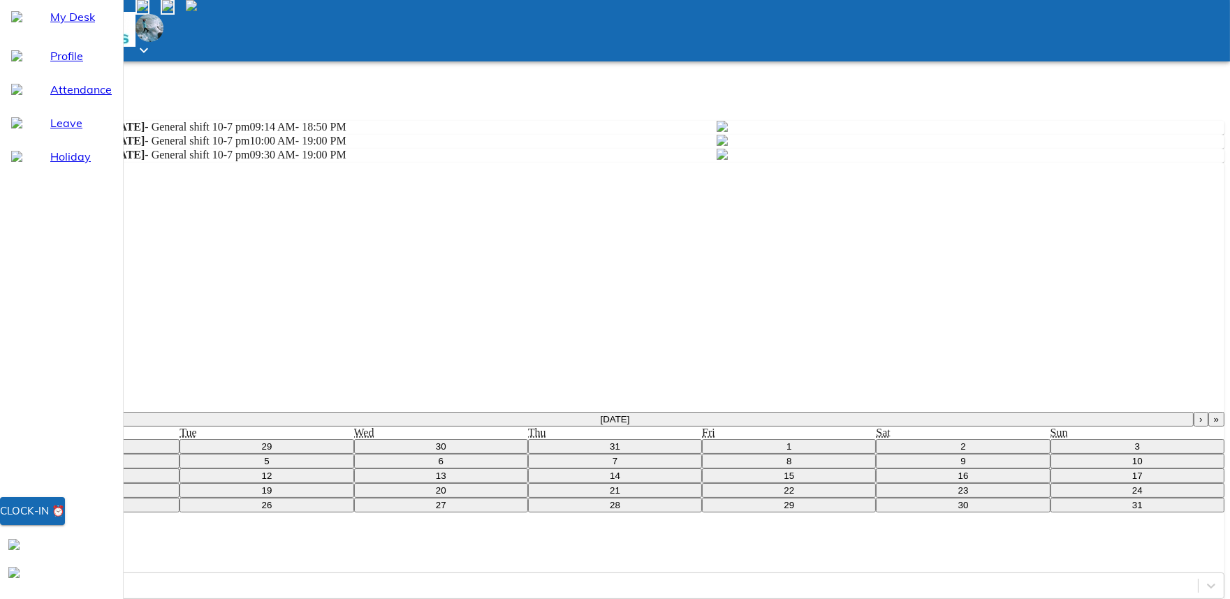
type textarea "x"
type textarea "Network issue"
type textarea "x"
type textarea "Network issue"
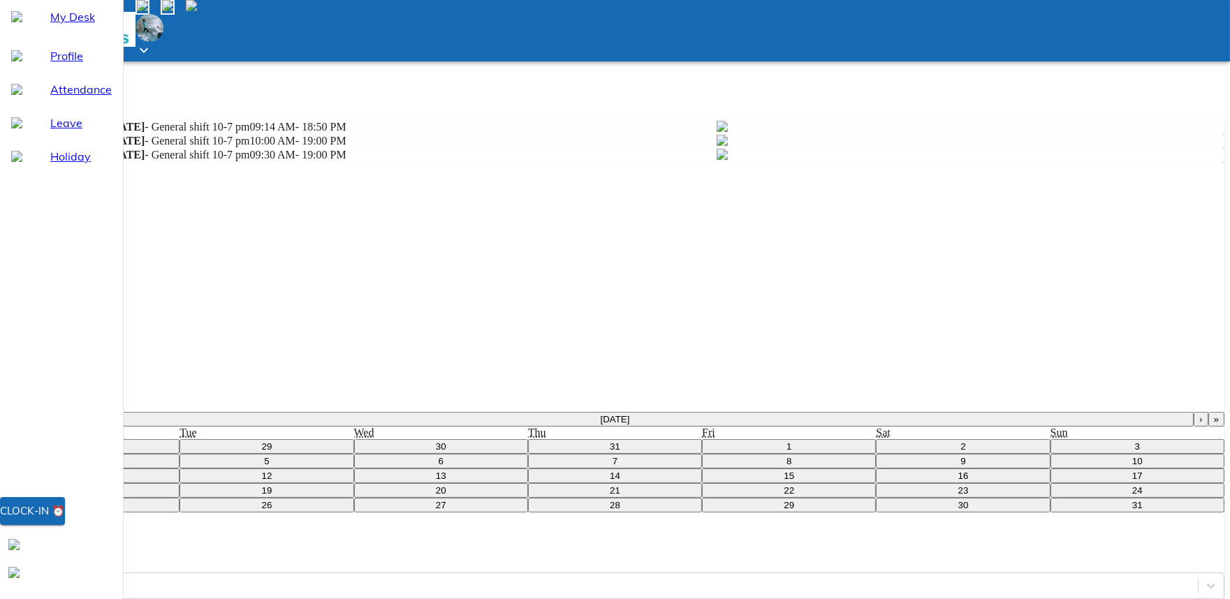
type textarea "x"
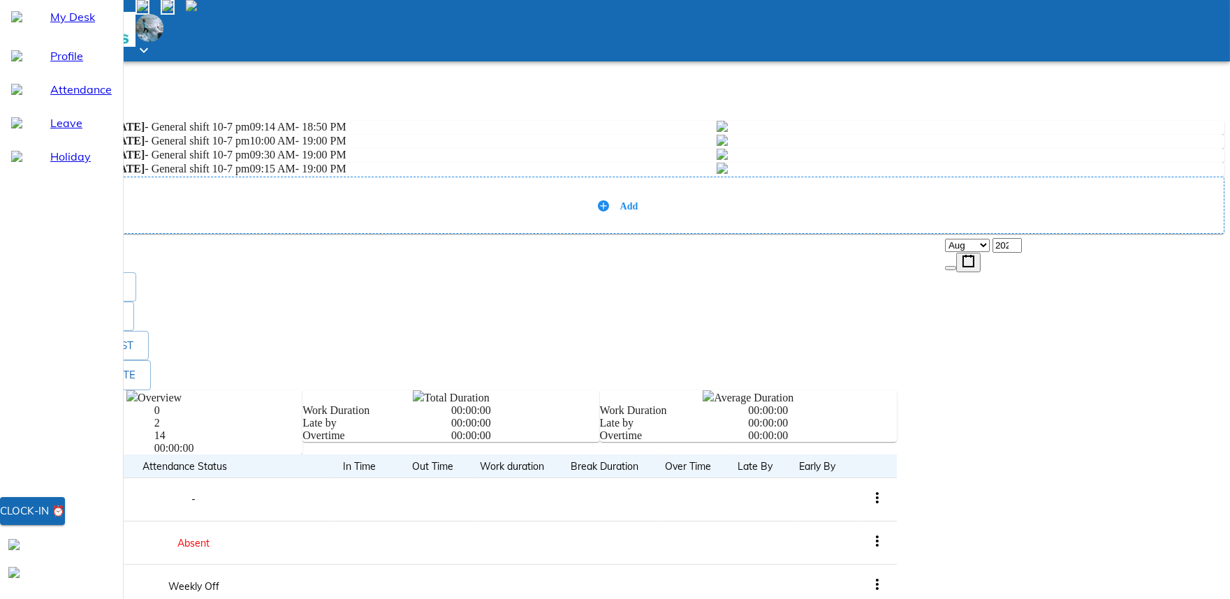
scroll to position [0, 0]
click at [1029, 212] on div "Add" at bounding box center [614, 205] width 1195 height 14
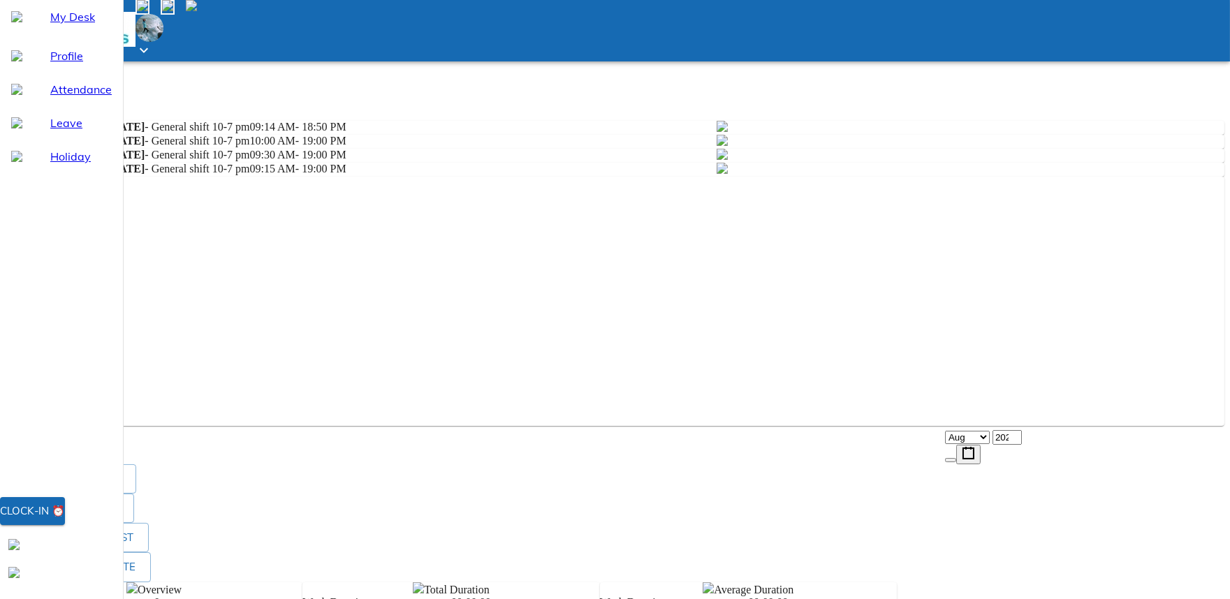
click at [1006, 406] on div "/ /" at bounding box center [615, 399] width 1219 height 15
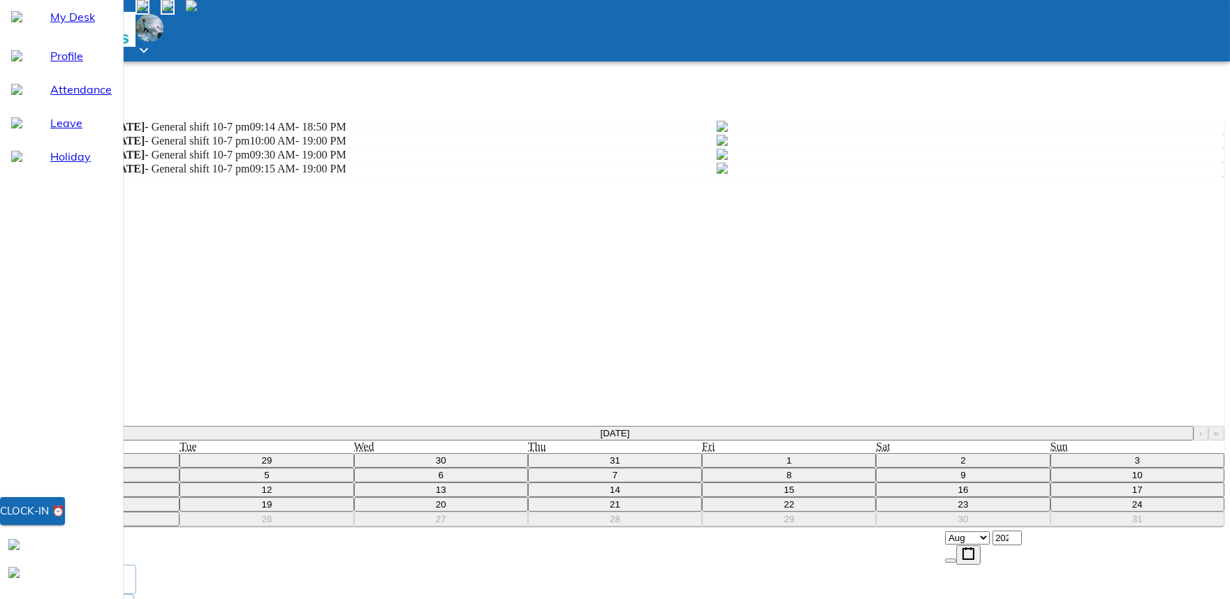
click at [702, 483] on button "7" at bounding box center [615, 475] width 174 height 15
type input "[DATE]"
type input "7"
type input "8"
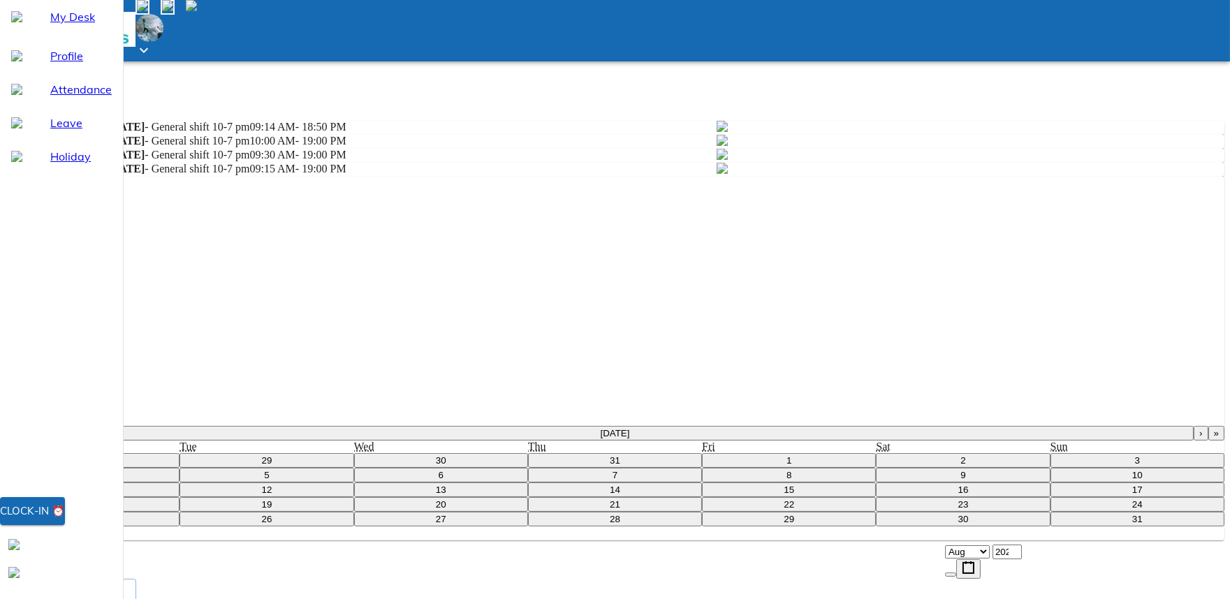
type input "2025"
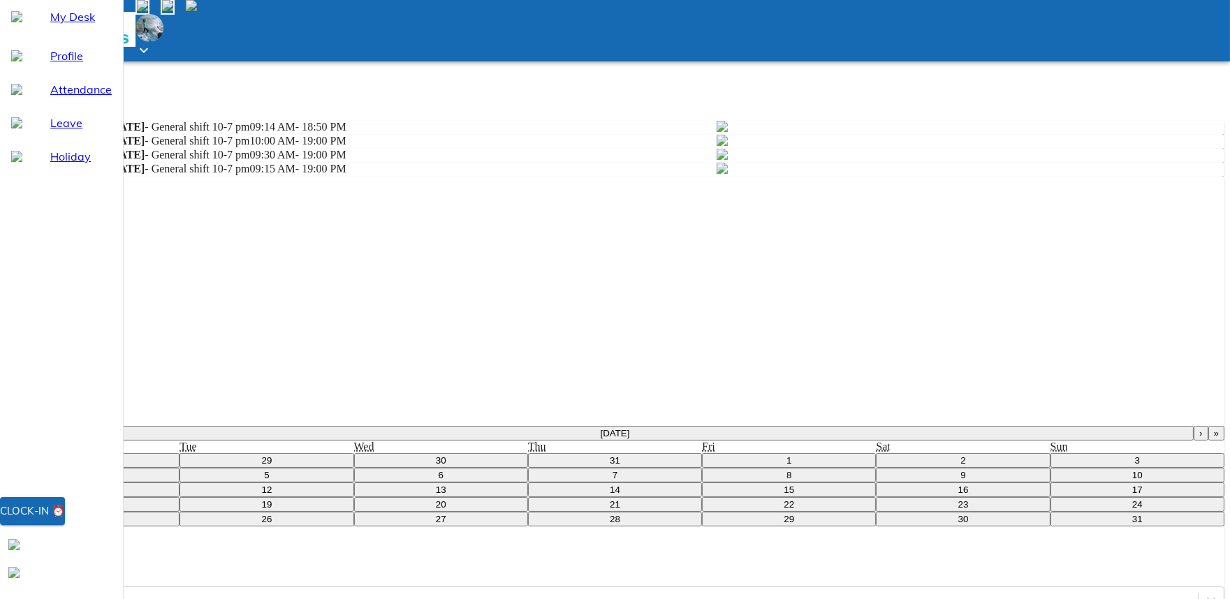
type input "10:00"
type textarea "x"
type input "09:00"
type textarea "x"
type input "09:44"
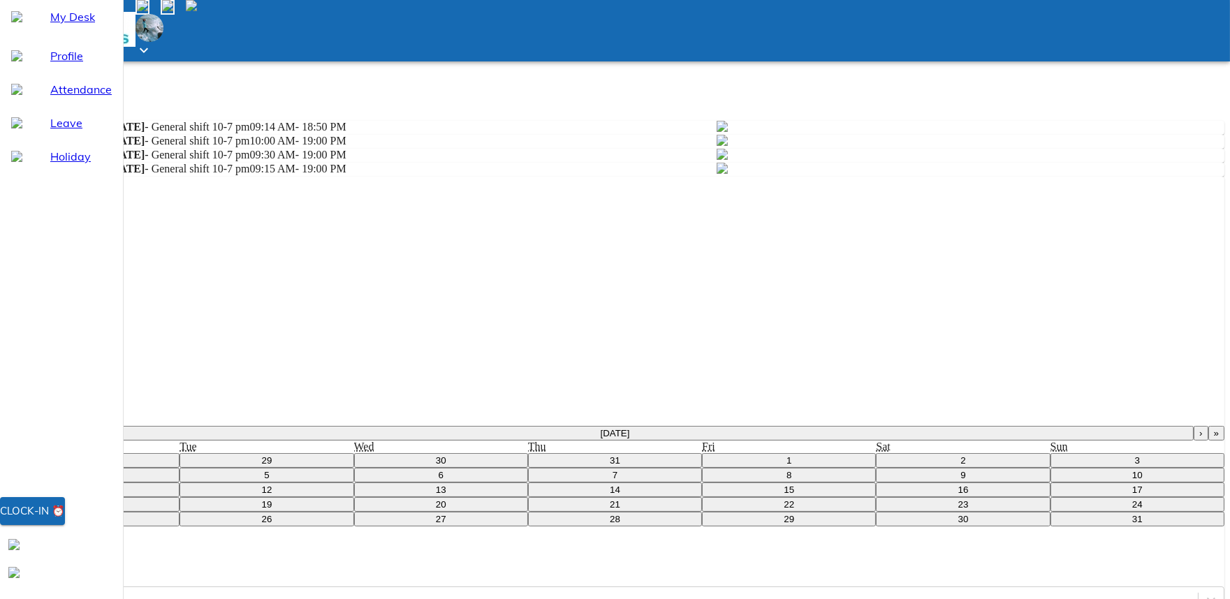
type textarea "x"
type input "09:45"
type textarea "x"
type input "09:45"
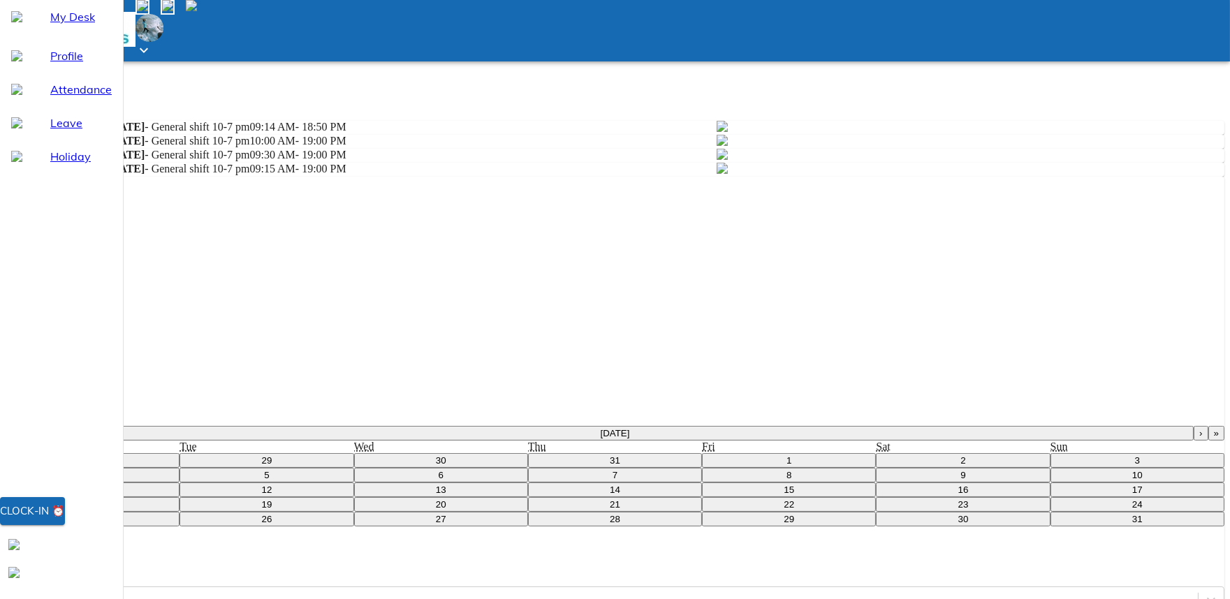
type input "18:00"
type textarea "x"
type input "18:40"
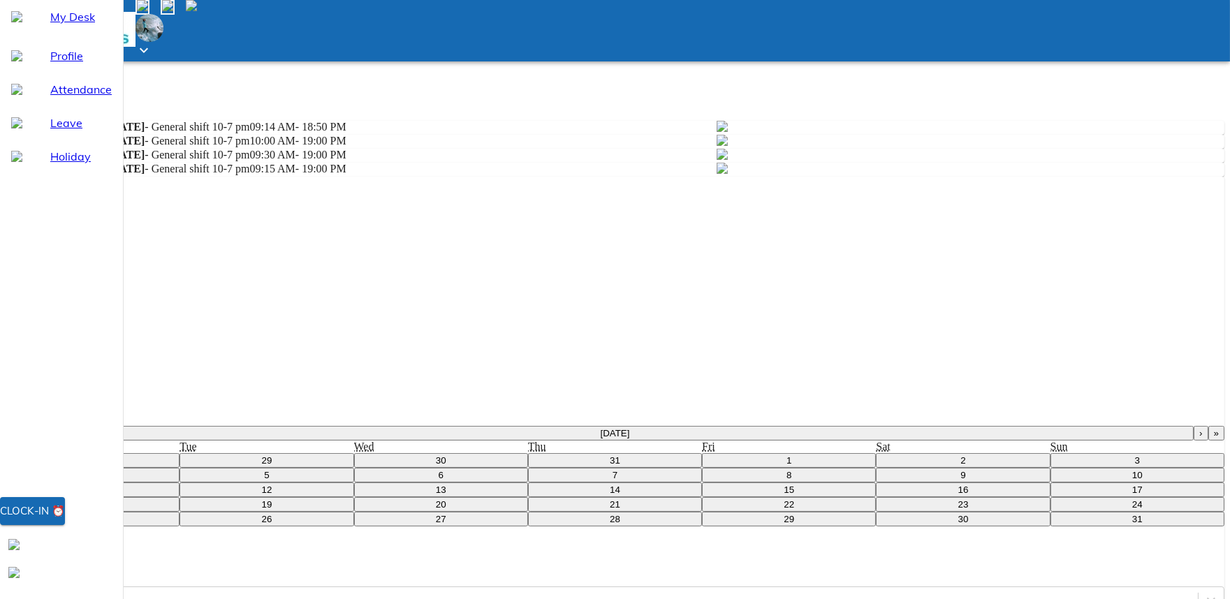
type textarea "x"
type input "18:40"
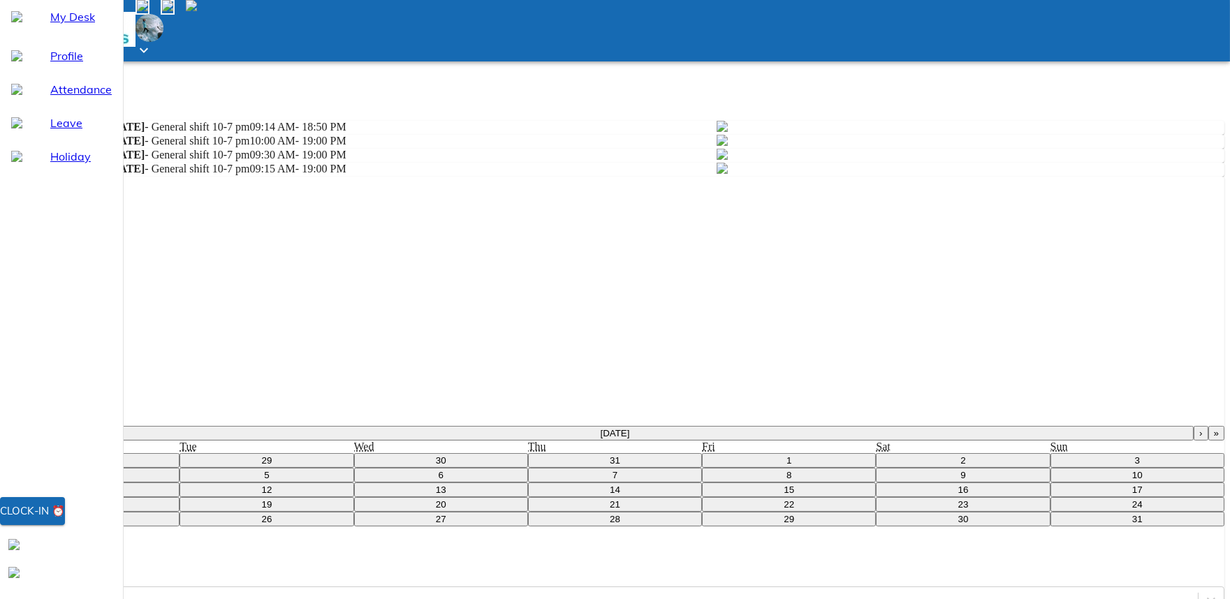
type textarea "x"
type textarea "N"
type textarea "x"
type textarea "Ne"
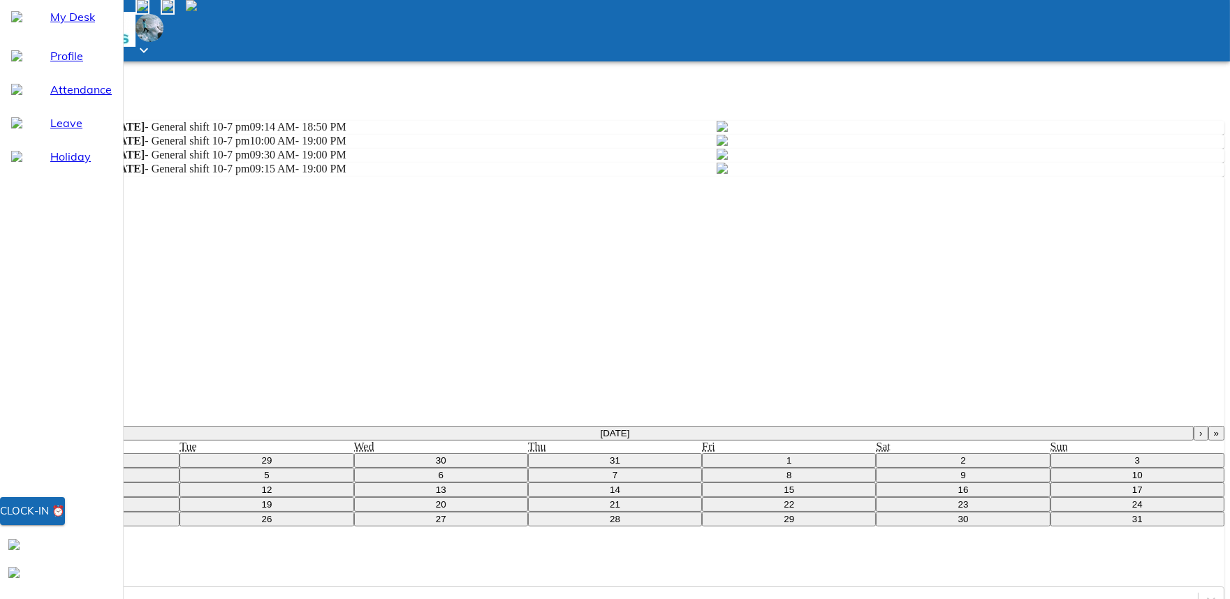
type textarea "x"
type textarea "Net"
type textarea "x"
type textarea "Netw"
type textarea "x"
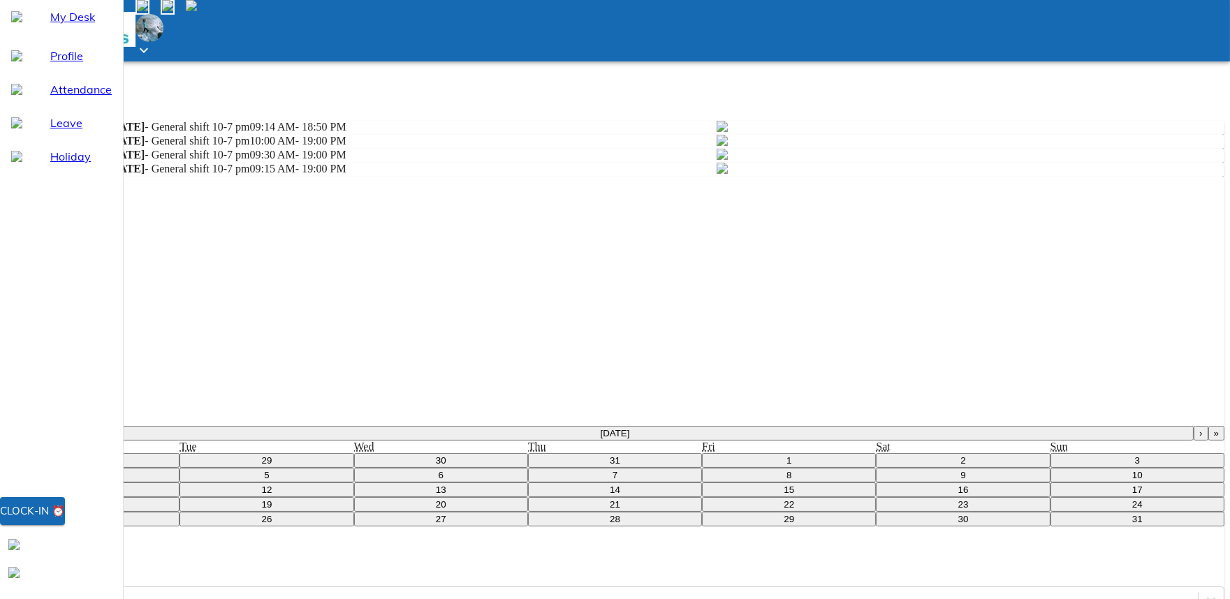
type textarea "Netwo"
type textarea "x"
type textarea "Networ"
type textarea "x"
type textarea "Network"
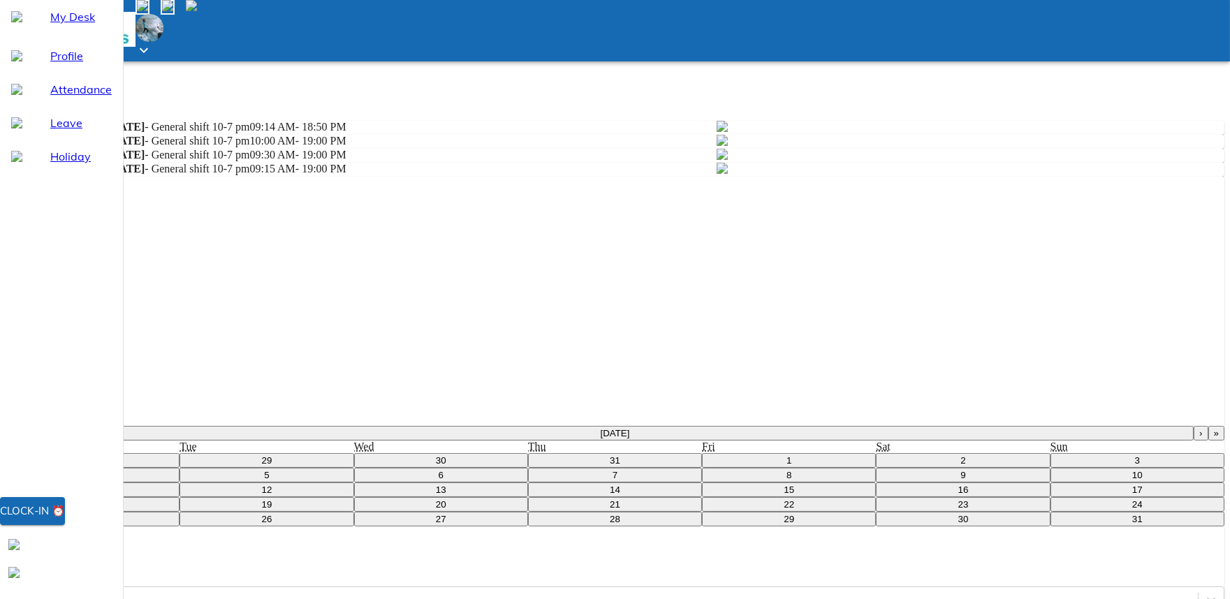
type textarea "x"
type textarea "Network"
type textarea "x"
type textarea "Network i"
type textarea "x"
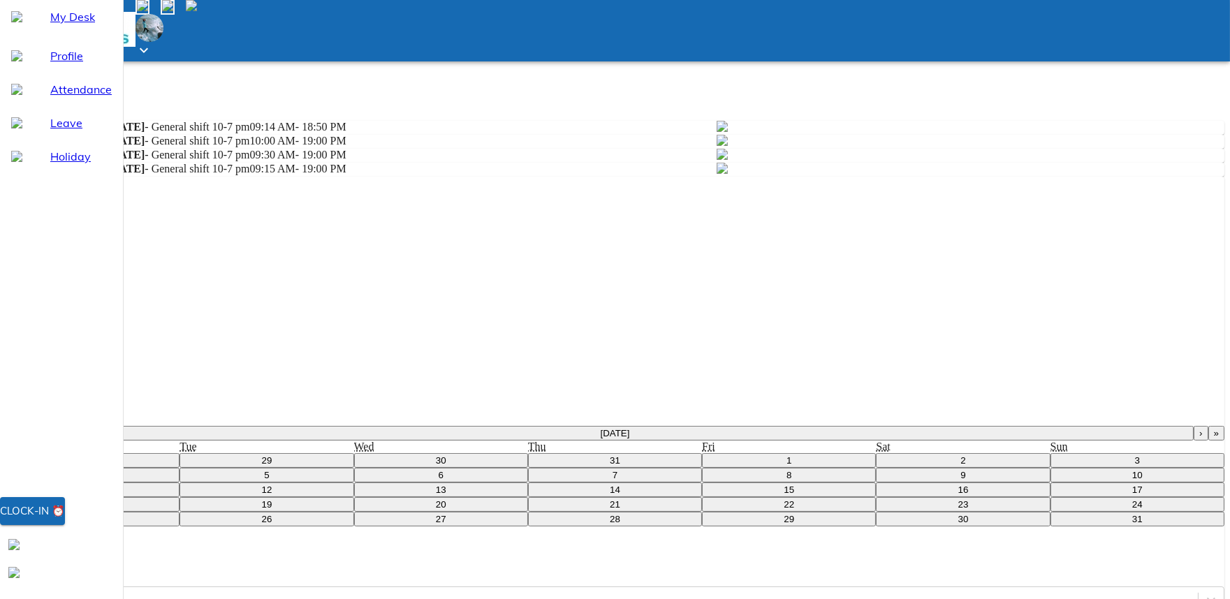
type textarea "Network is"
type textarea "x"
type textarea "Network iss"
type textarea "x"
type textarea "Network issu"
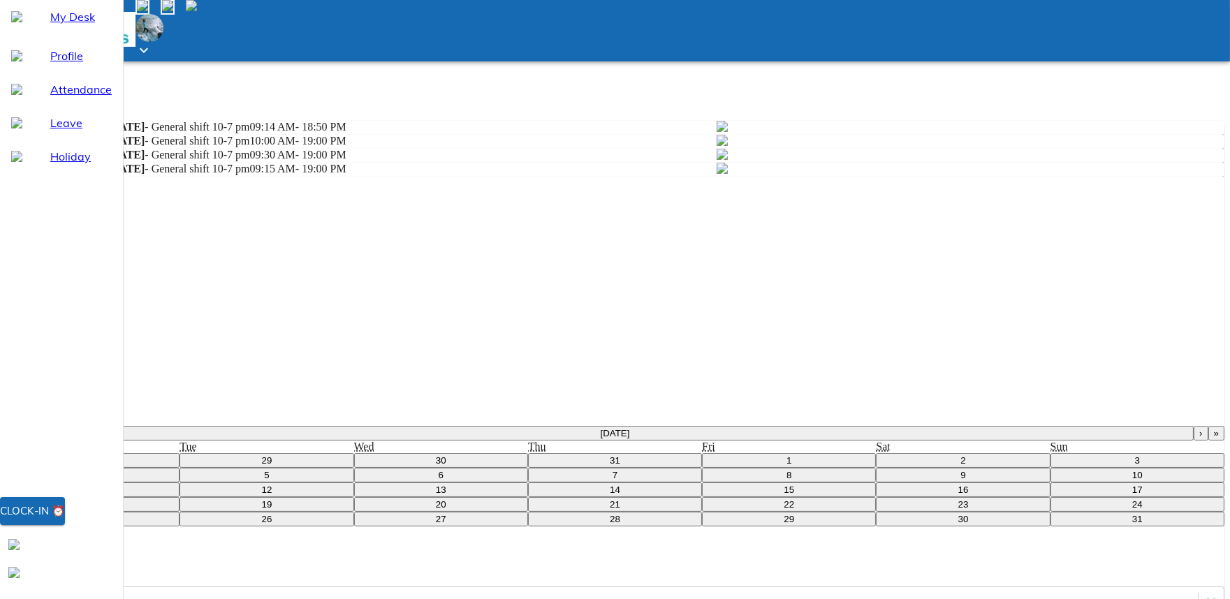
type textarea "x"
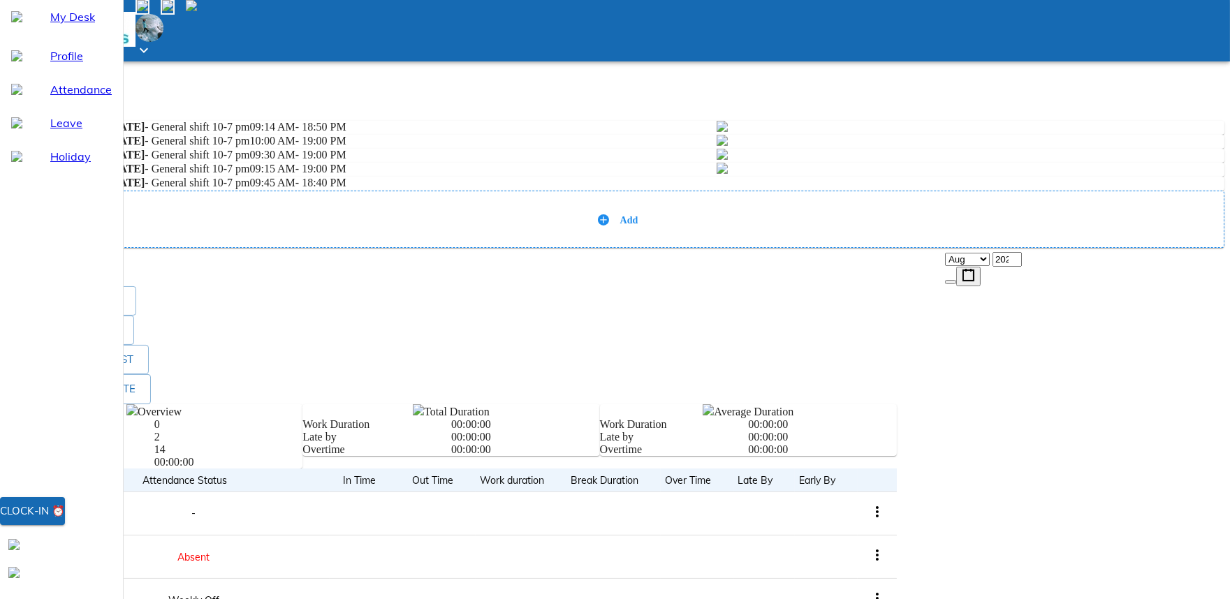
click at [638, 226] on span "Add" at bounding box center [629, 220] width 18 height 10
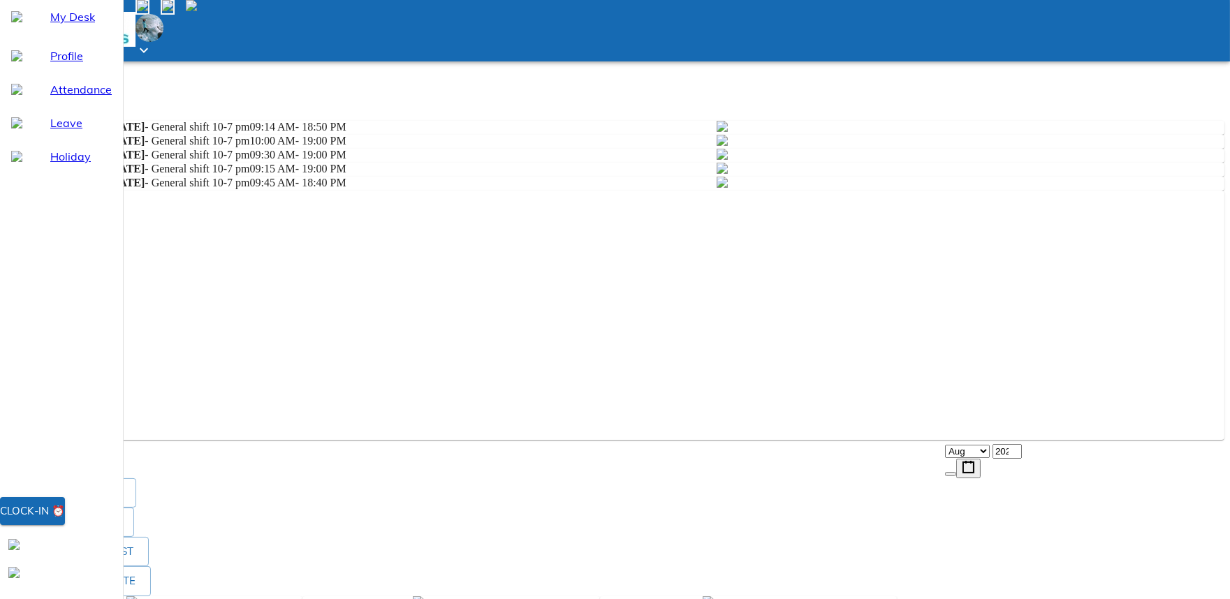
click at [973, 420] on div "/ /" at bounding box center [615, 413] width 1219 height 15
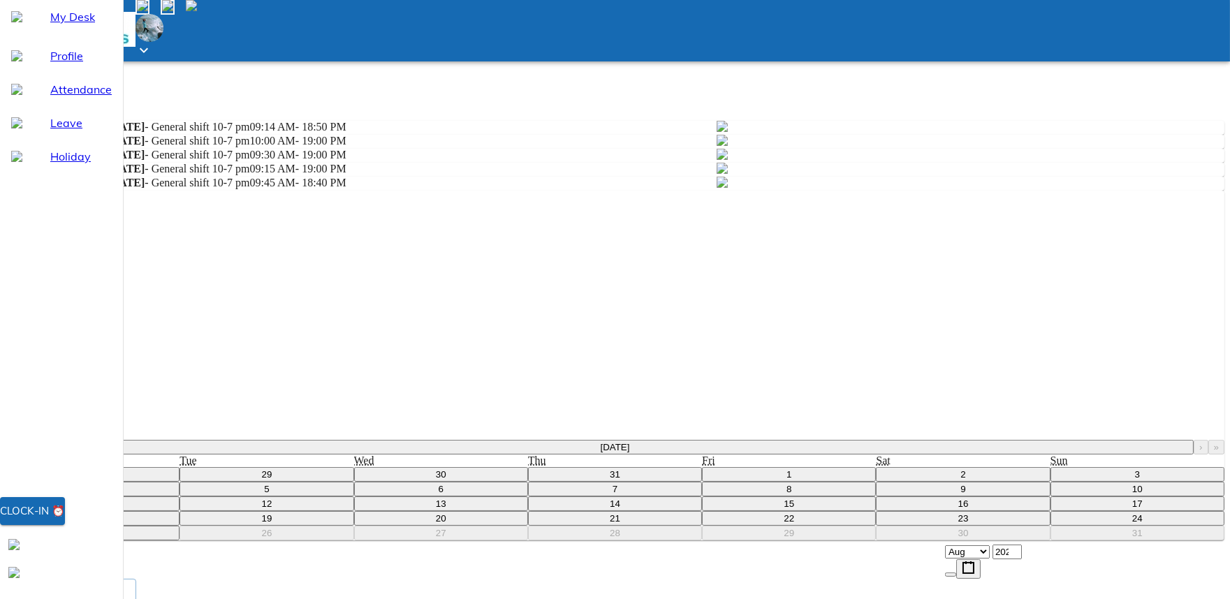
scroll to position [88, 0]
click at [791, 494] on abbr "8" at bounding box center [788, 489] width 5 height 10
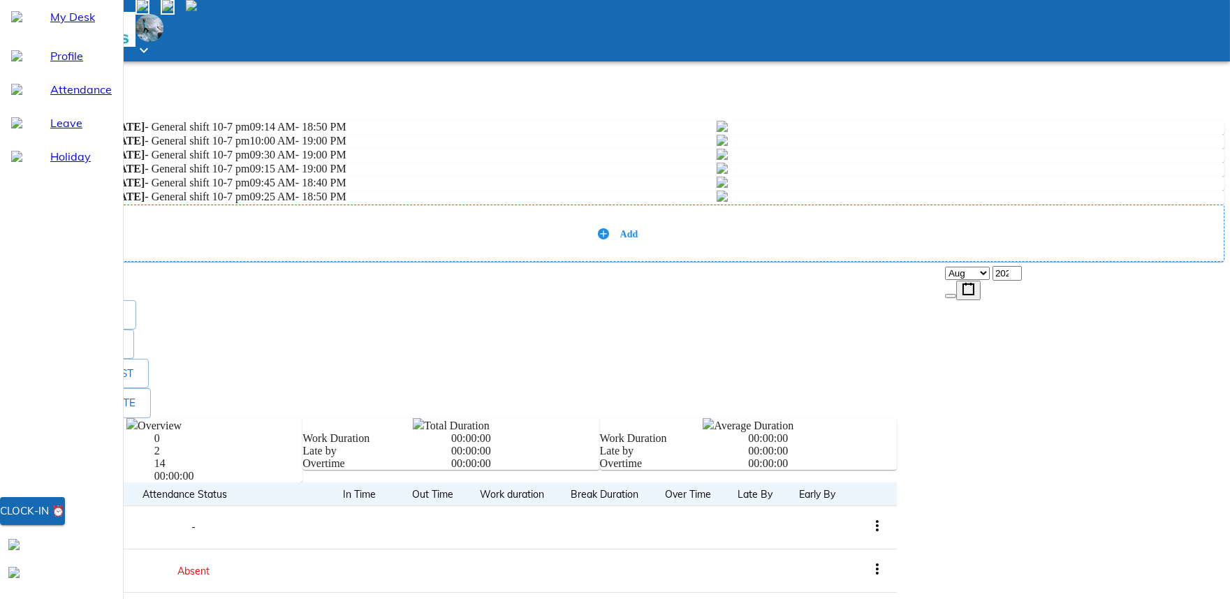
scroll to position [0, 0]
click at [1041, 240] on div "Add" at bounding box center [614, 233] width 1195 height 14
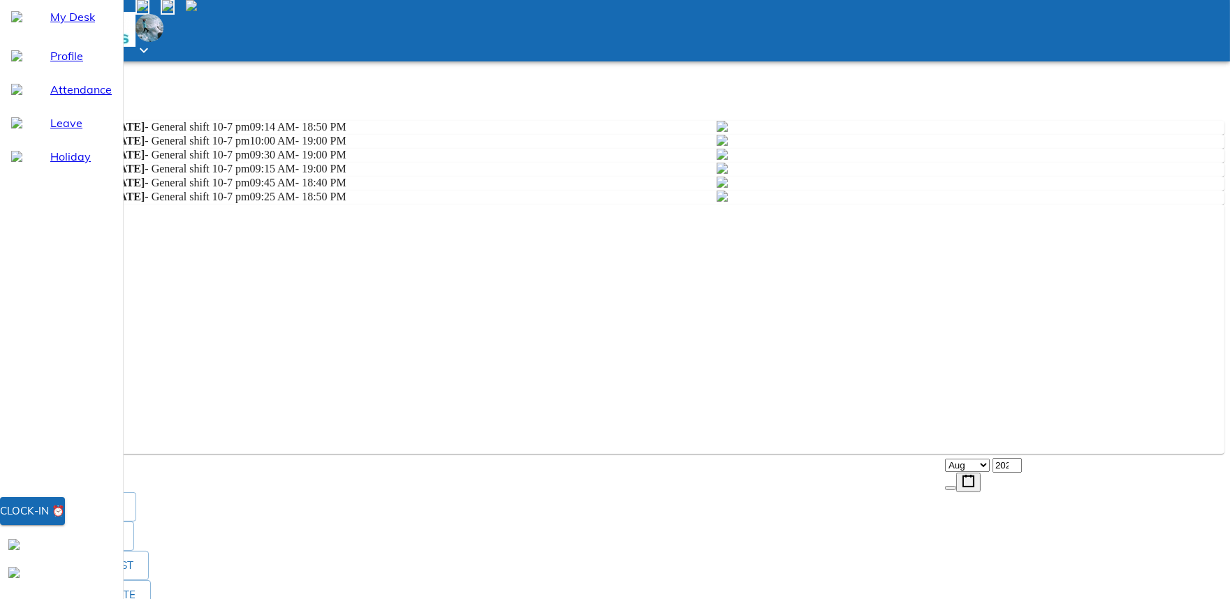
scroll to position [61, 0]
click at [918, 409] on p "Select shift date" at bounding box center [615, 402] width 1219 height 13
click at [923, 434] on div "/ /" at bounding box center [615, 427] width 1219 height 15
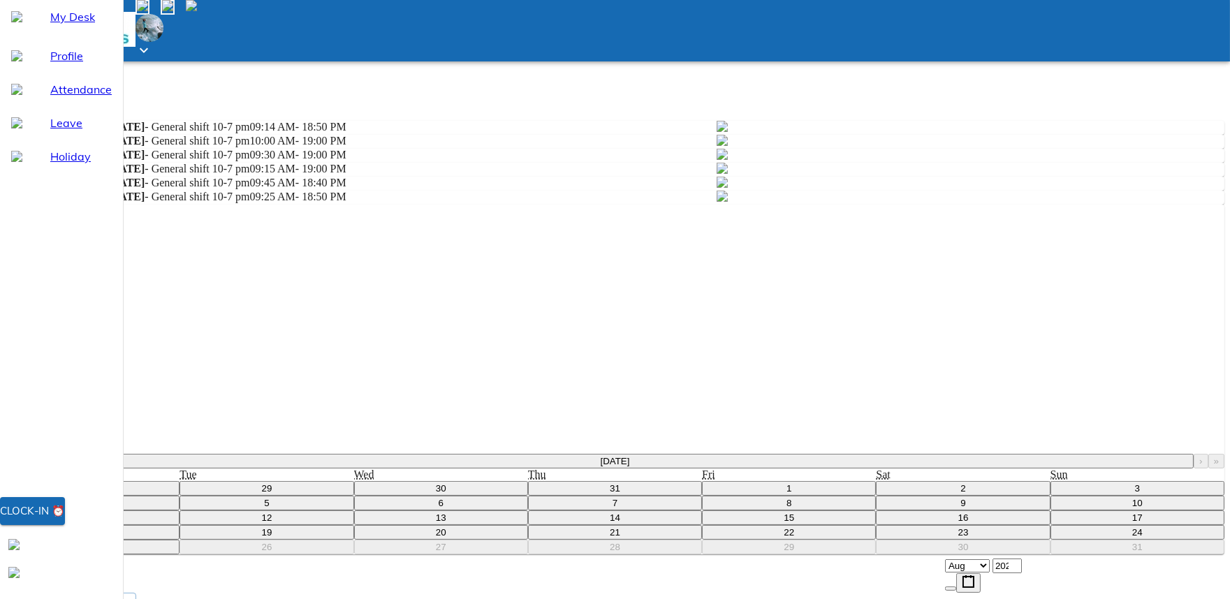
scroll to position [158, 0]
click at [98, 523] on abbr "11" at bounding box center [92, 518] width 10 height 10
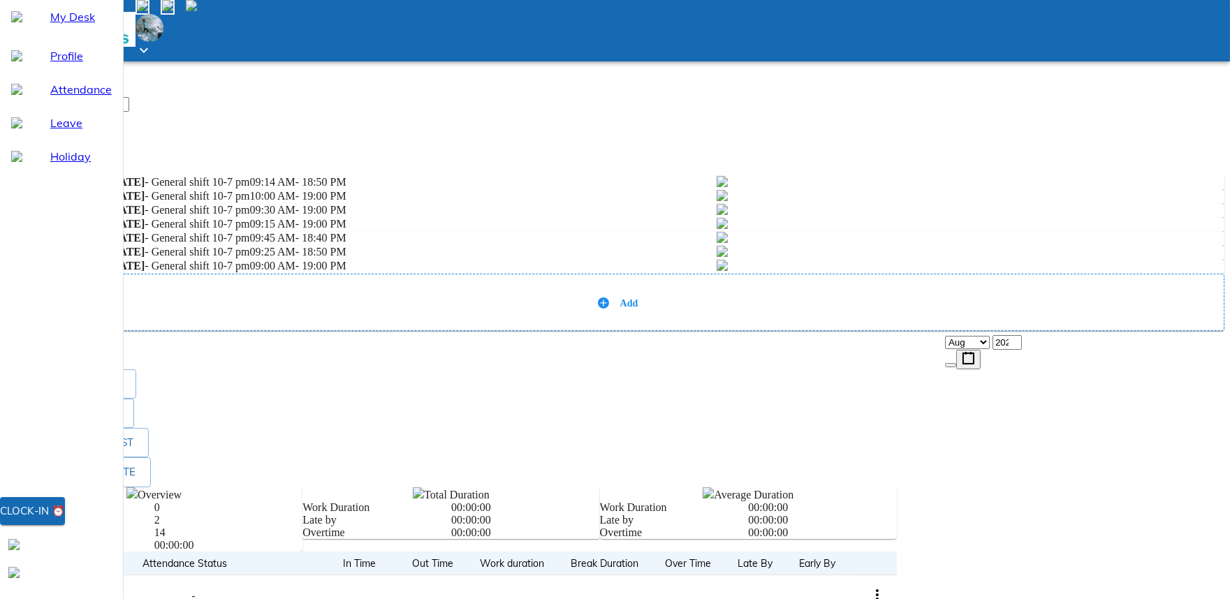
scroll to position [491, 0]
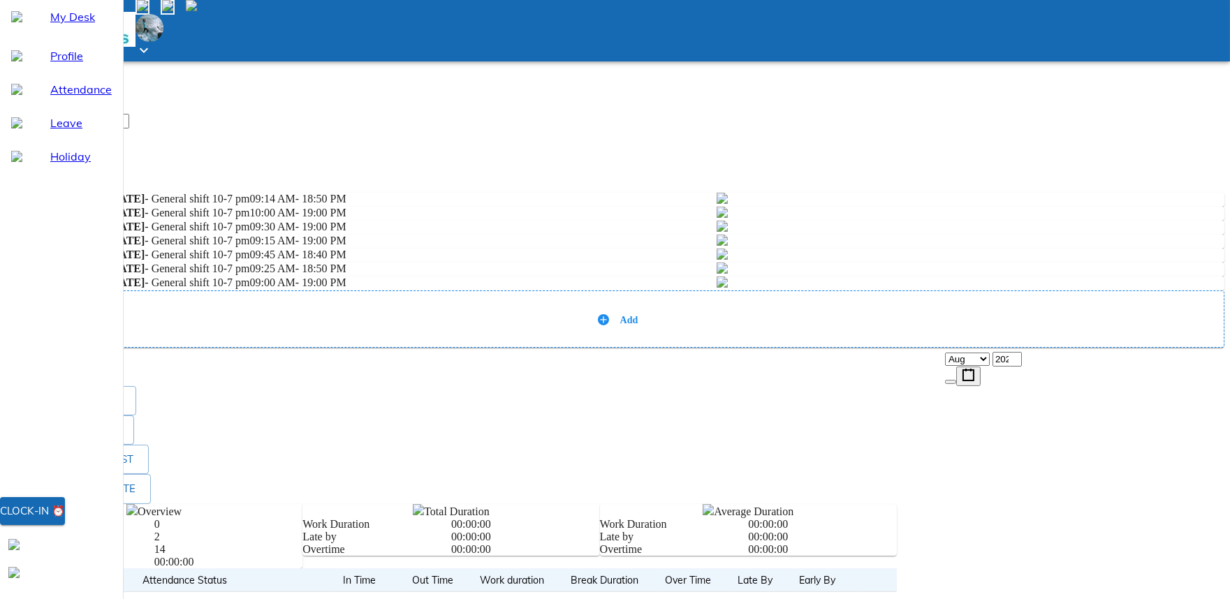
click at [609, 325] on icon at bounding box center [603, 319] width 11 height 11
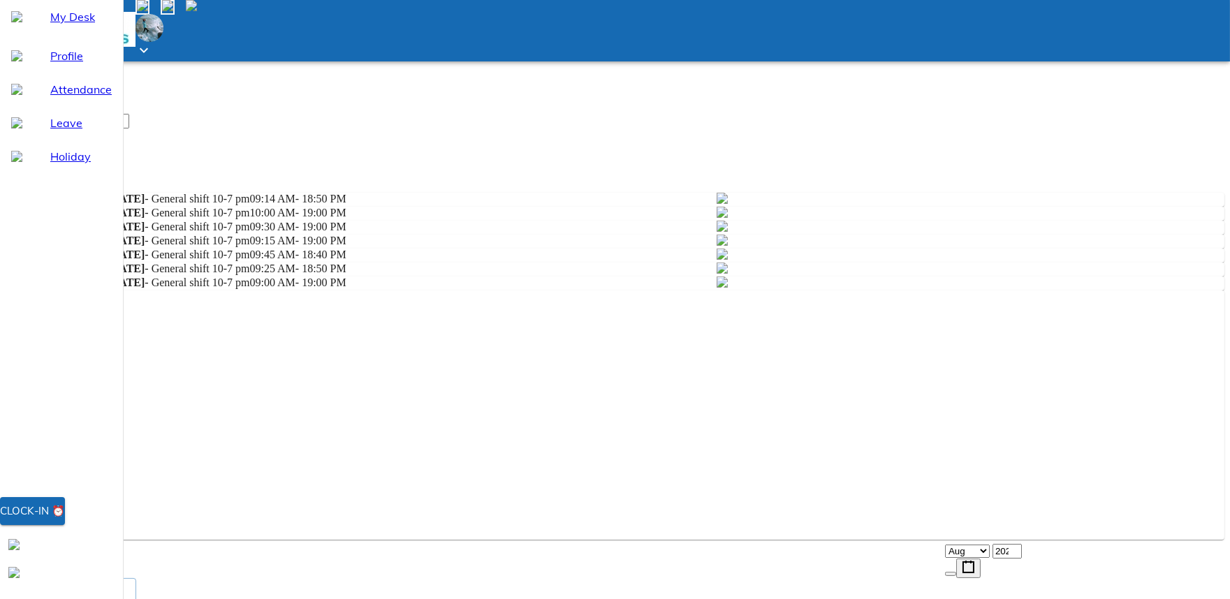
scroll to position [131, 0]
click at [955, 506] on div "/ /" at bounding box center [615, 513] width 1219 height 15
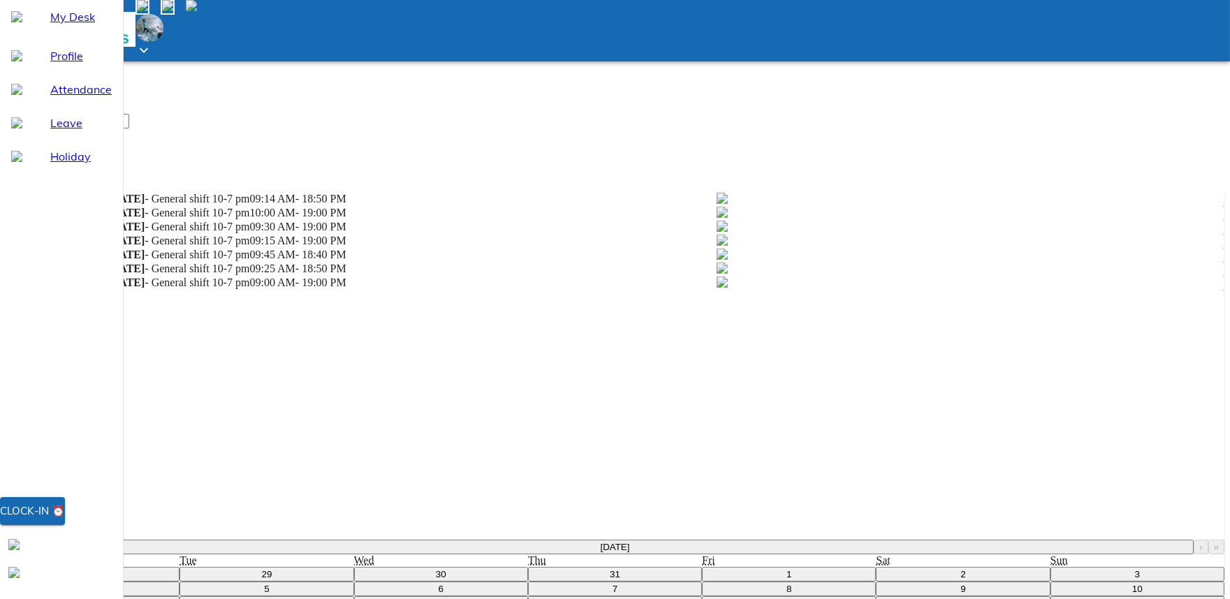
scroll to position [227, 0]
click at [702, 596] on button "14" at bounding box center [615, 603] width 174 height 15
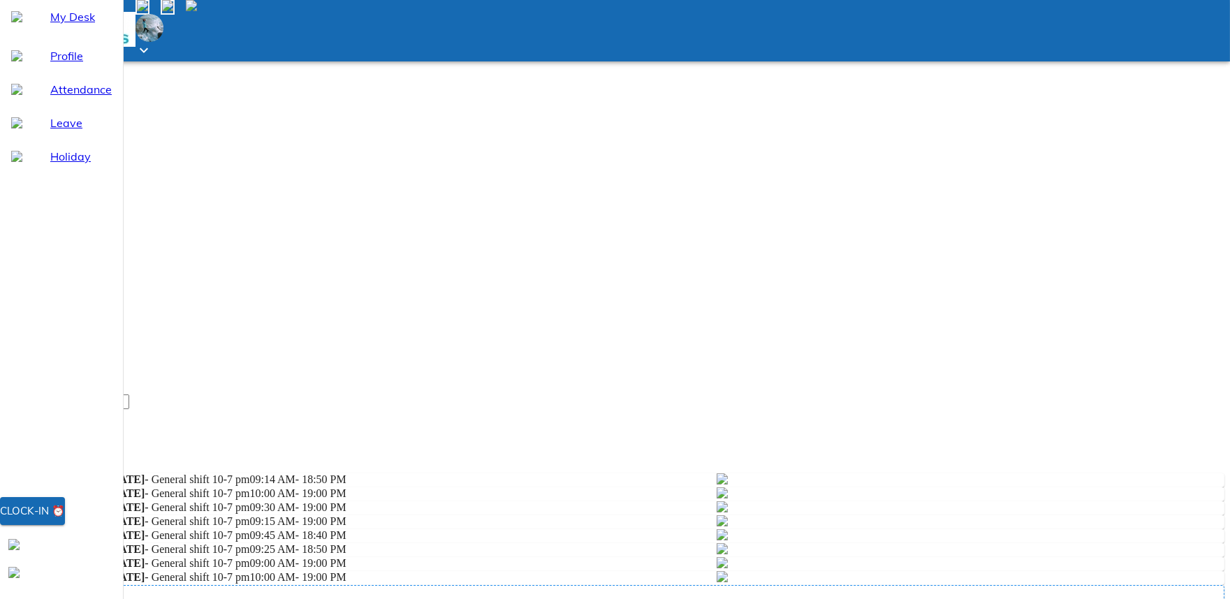
scroll to position [206, 0]
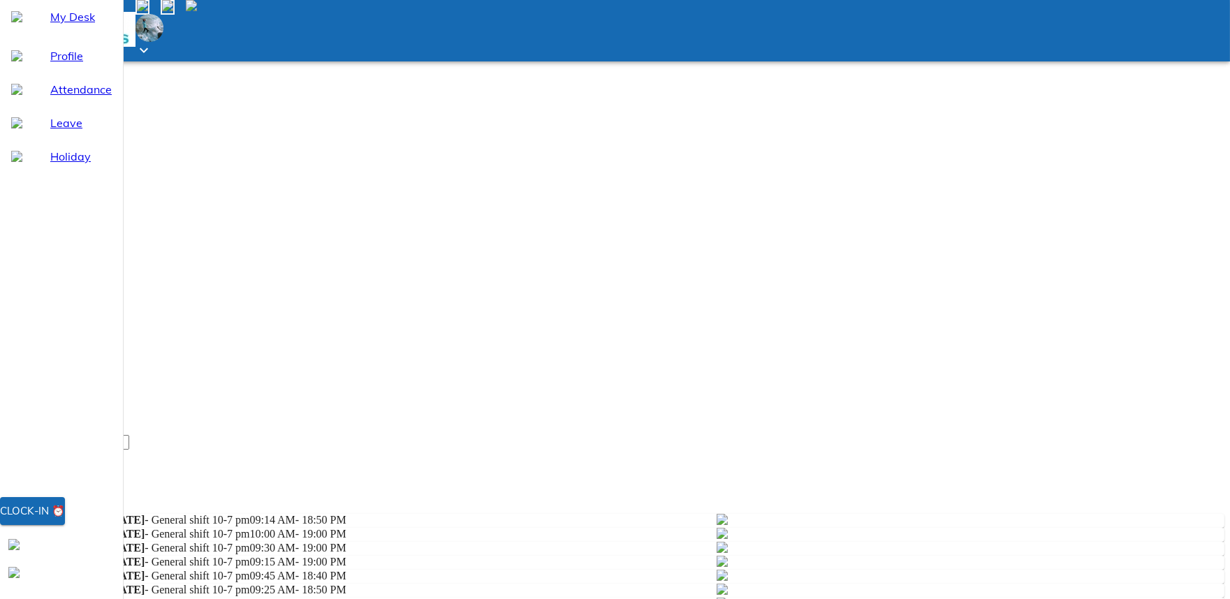
scroll to position [701, 0]
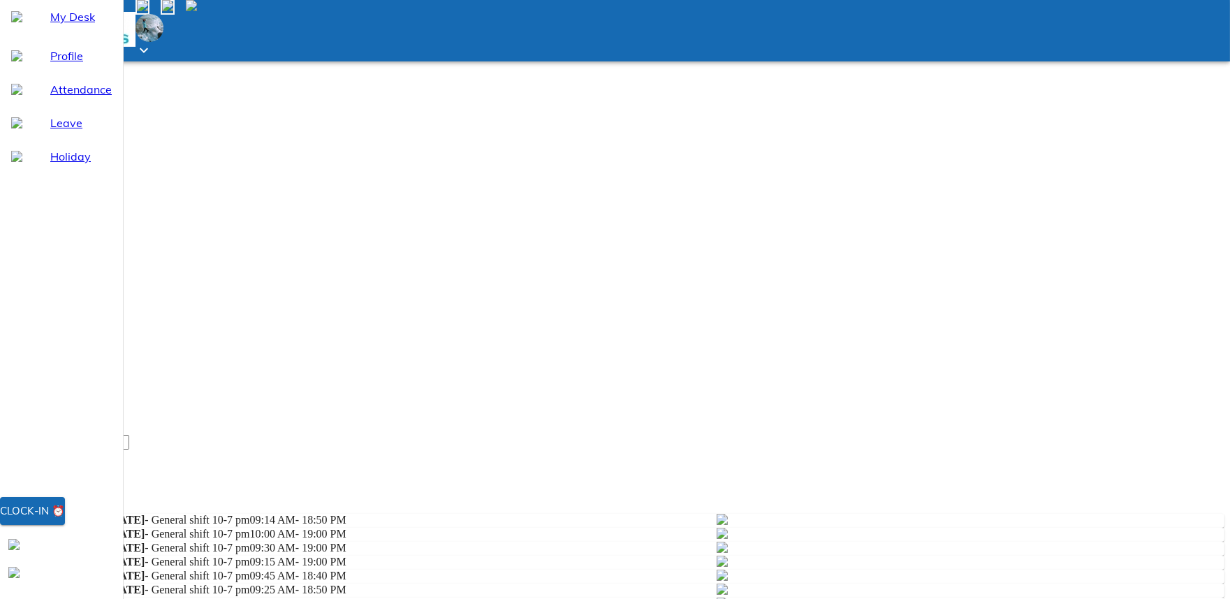
scroll to position [191, 0]
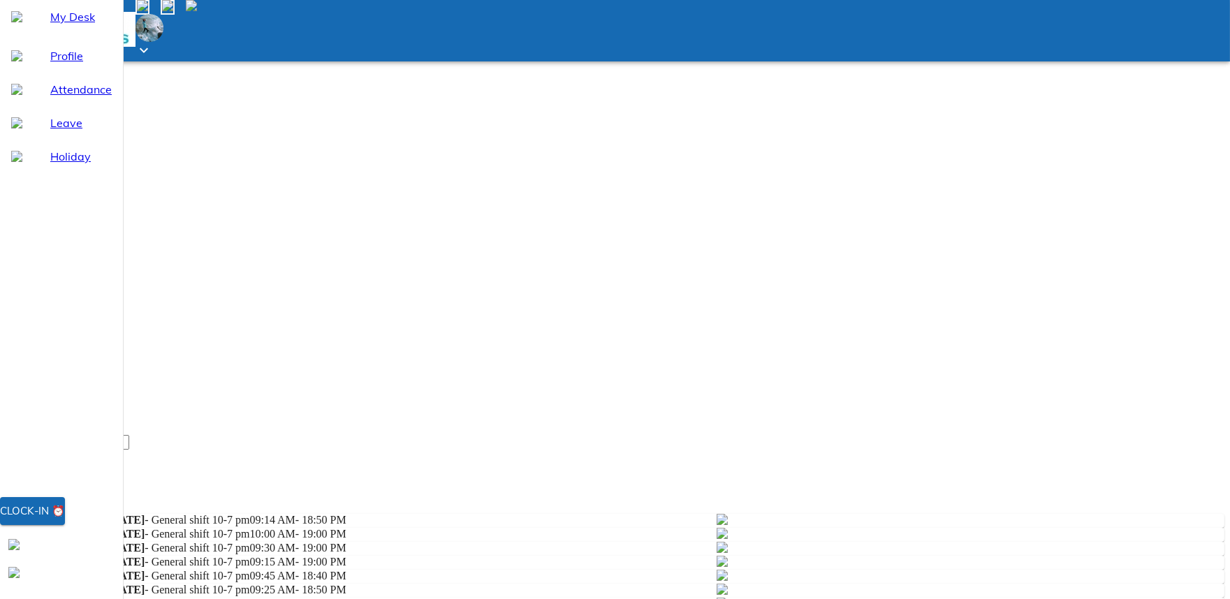
scroll to position [436, 0]
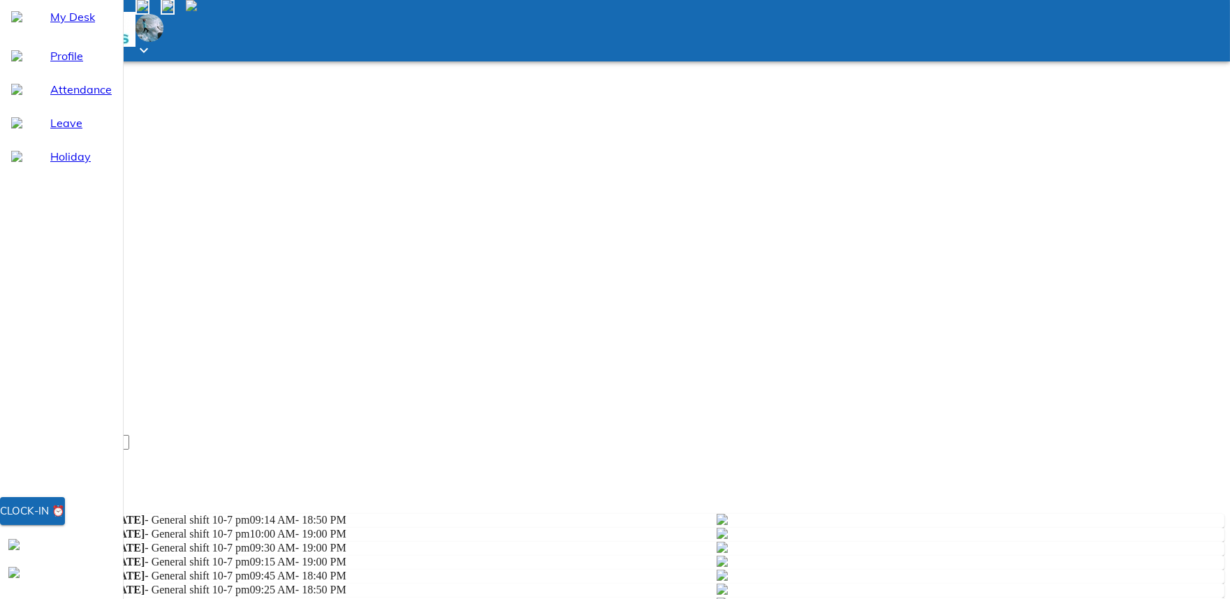
scroll to position [399, 0]
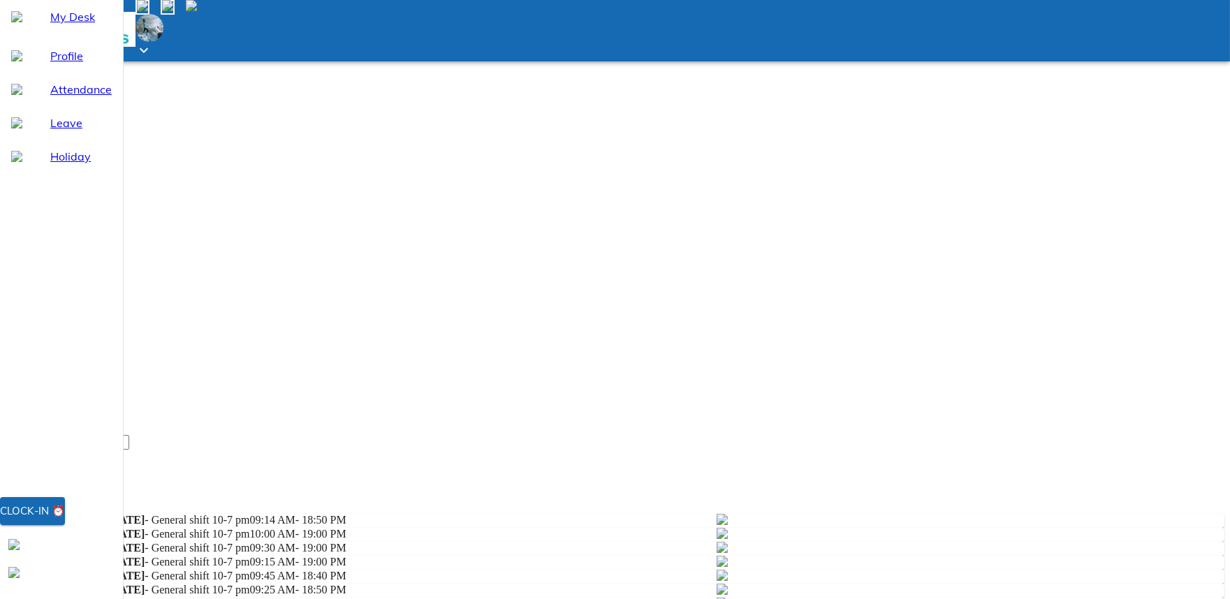
scroll to position [548, 0]
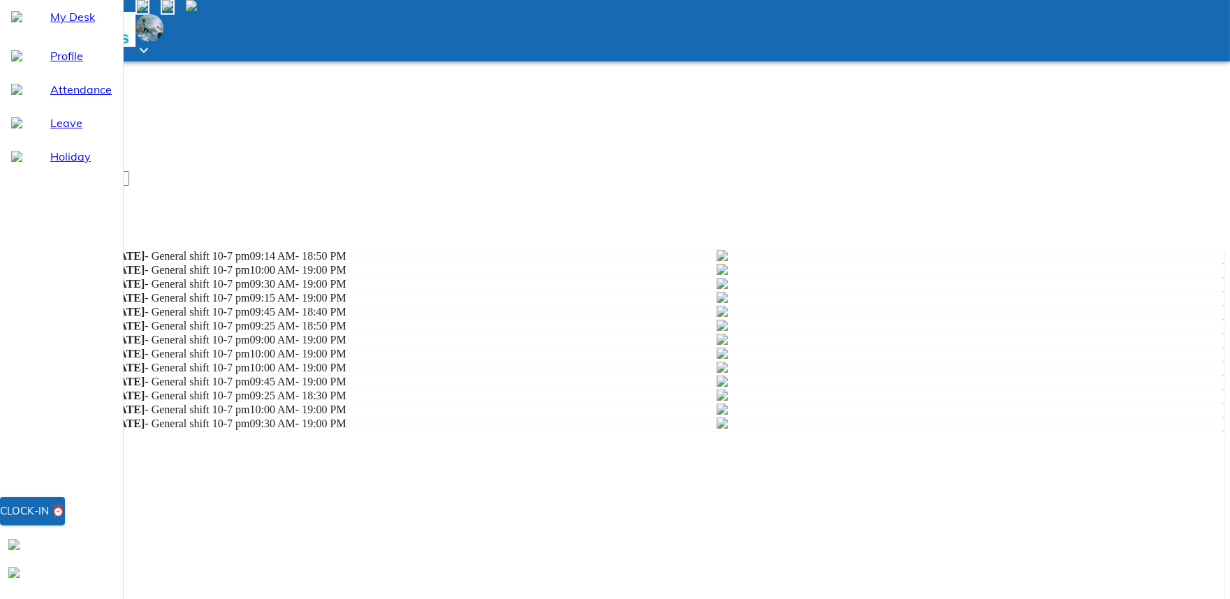
scroll to position [1048, 0]
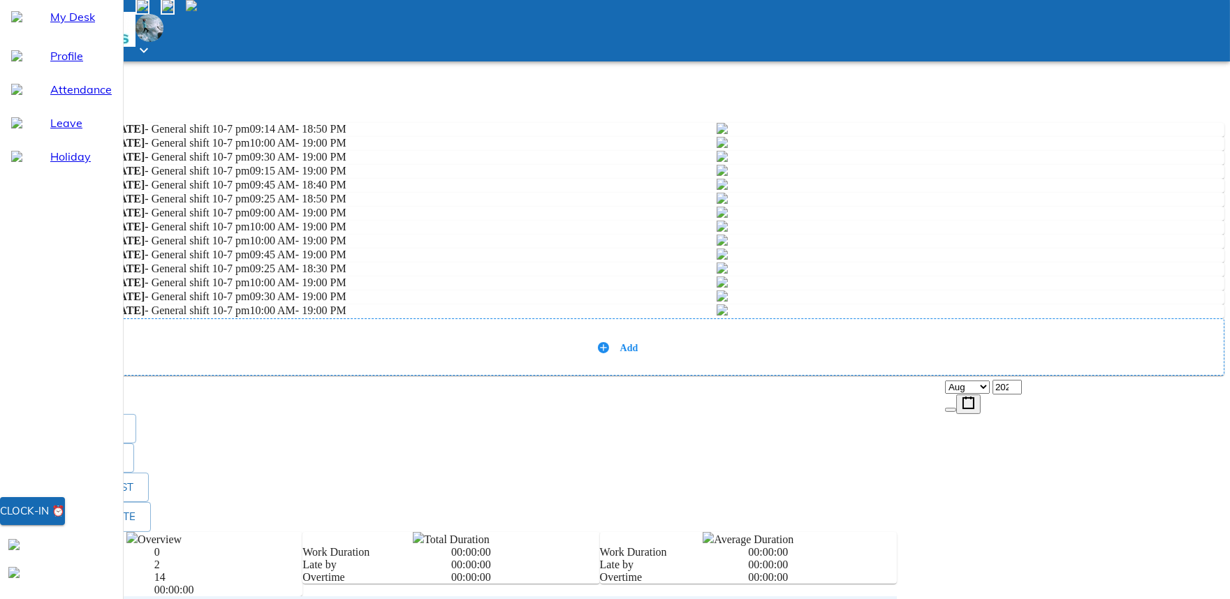
scroll to position [563, 0]
click at [90, 395] on span "Send request" at bounding box center [53, 386] width 73 height 17
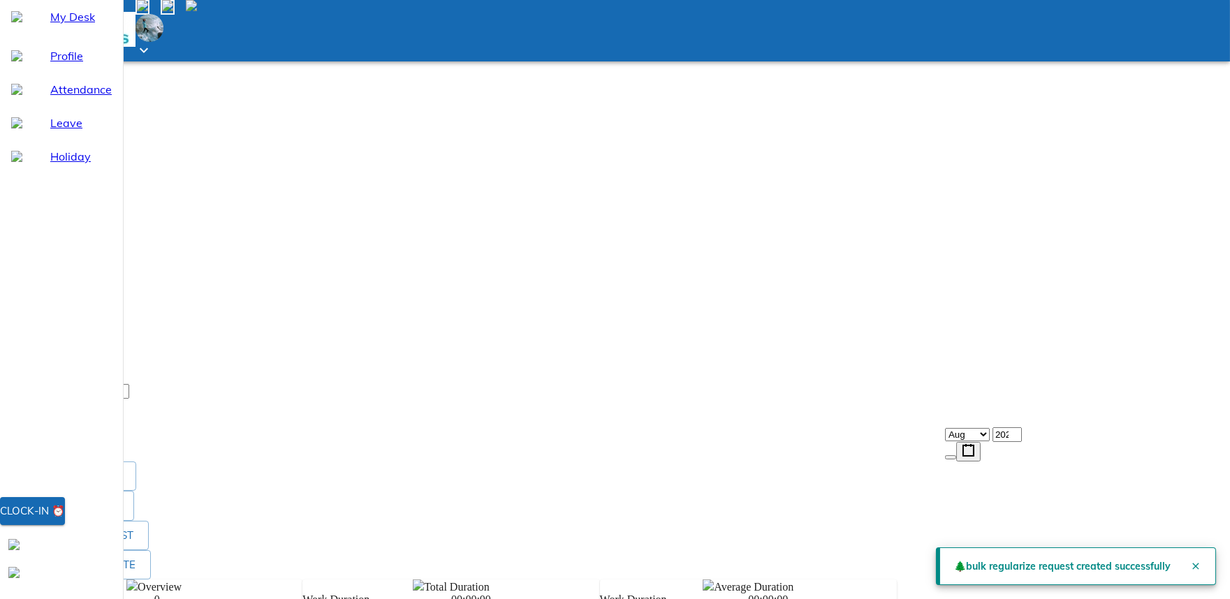
scroll to position [217, 0]
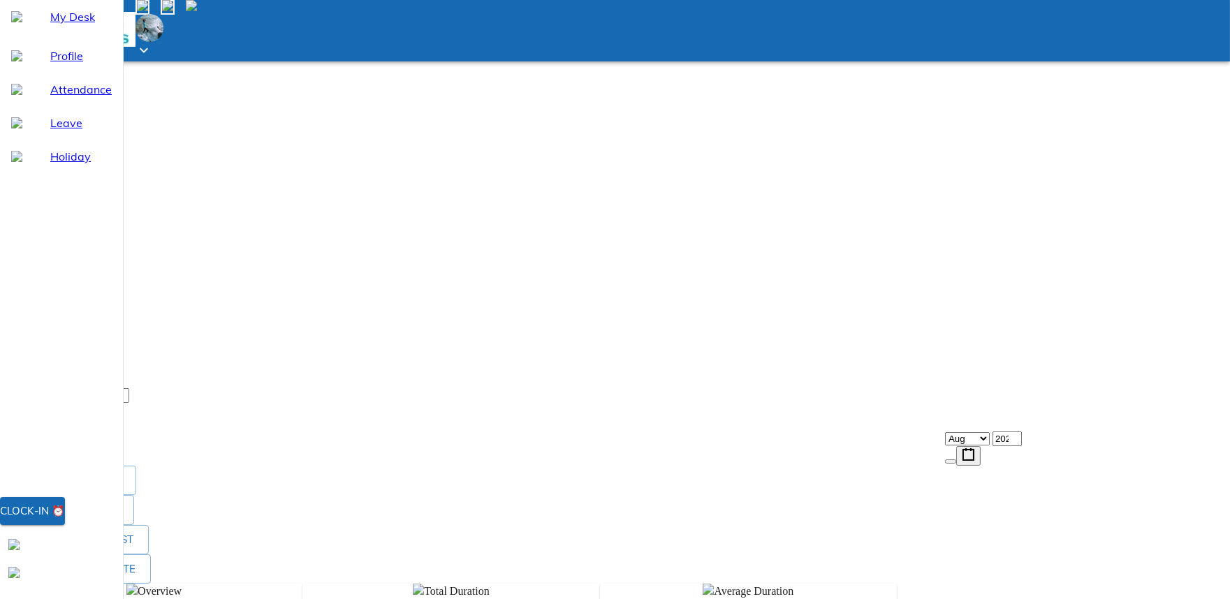
click at [51, 131] on span "Leave" at bounding box center [80, 123] width 61 height 17
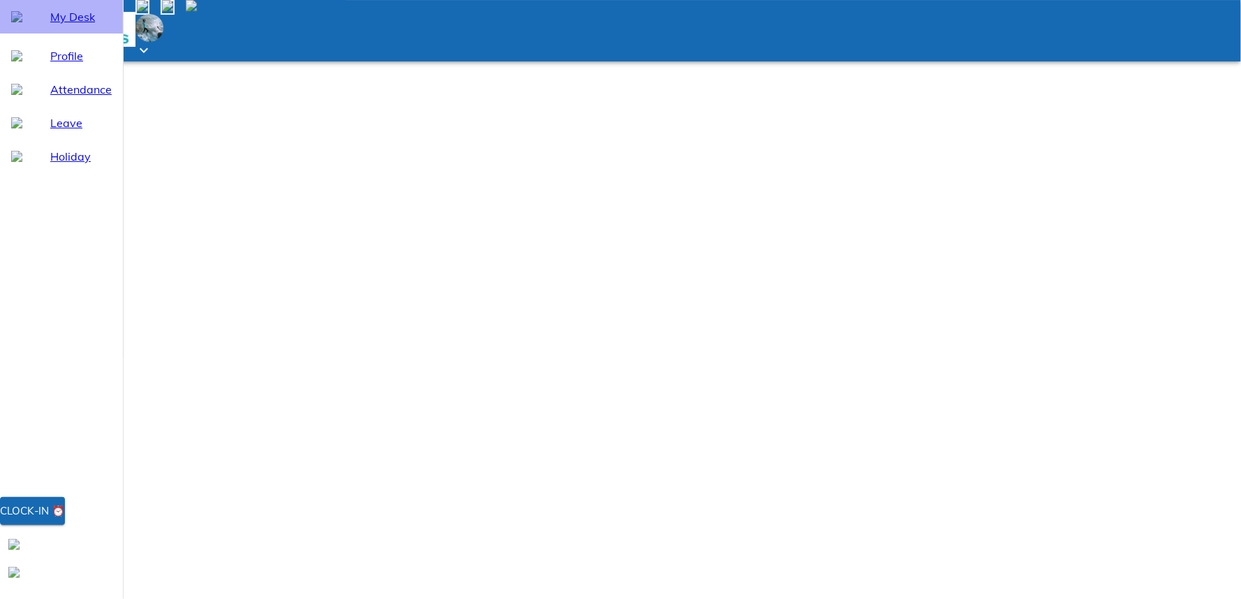
click at [60, 25] on span "My Desk" at bounding box center [80, 16] width 61 height 17
